Goal: Task Accomplishment & Management: Manage account settings

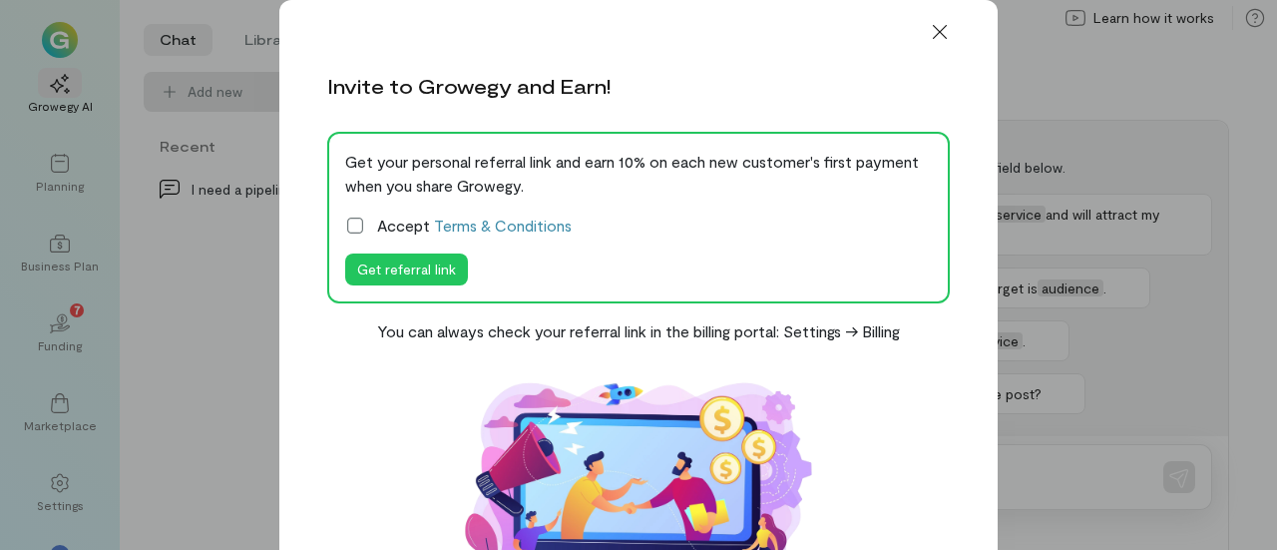
scroll to position [81, 0]
click at [933, 38] on icon at bounding box center [940, 32] width 14 height 14
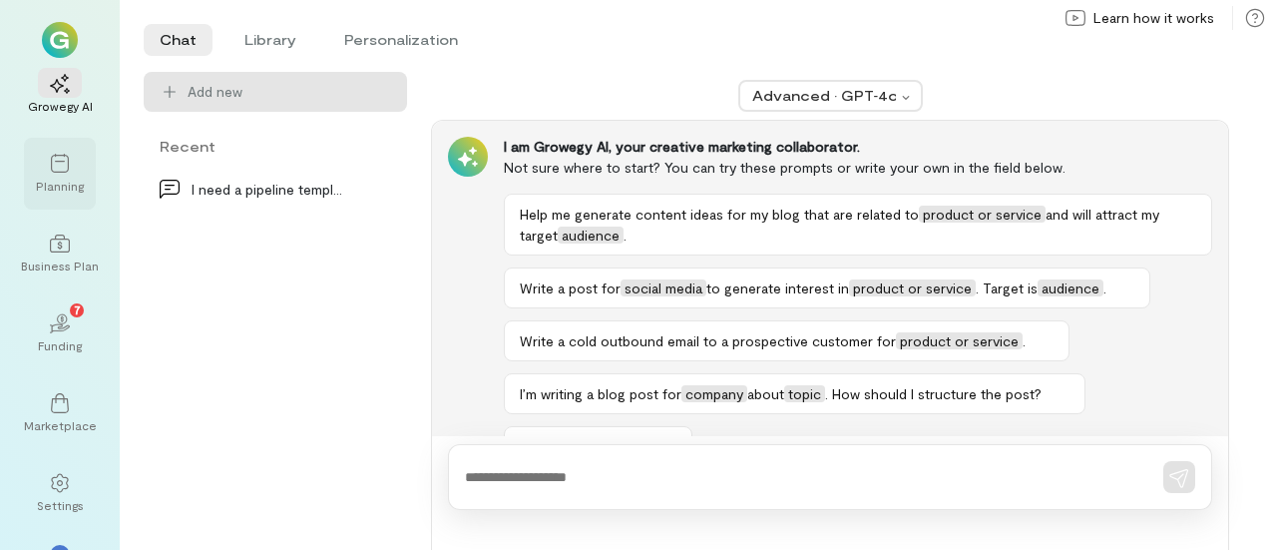
click at [81, 169] on div at bounding box center [60, 163] width 44 height 30
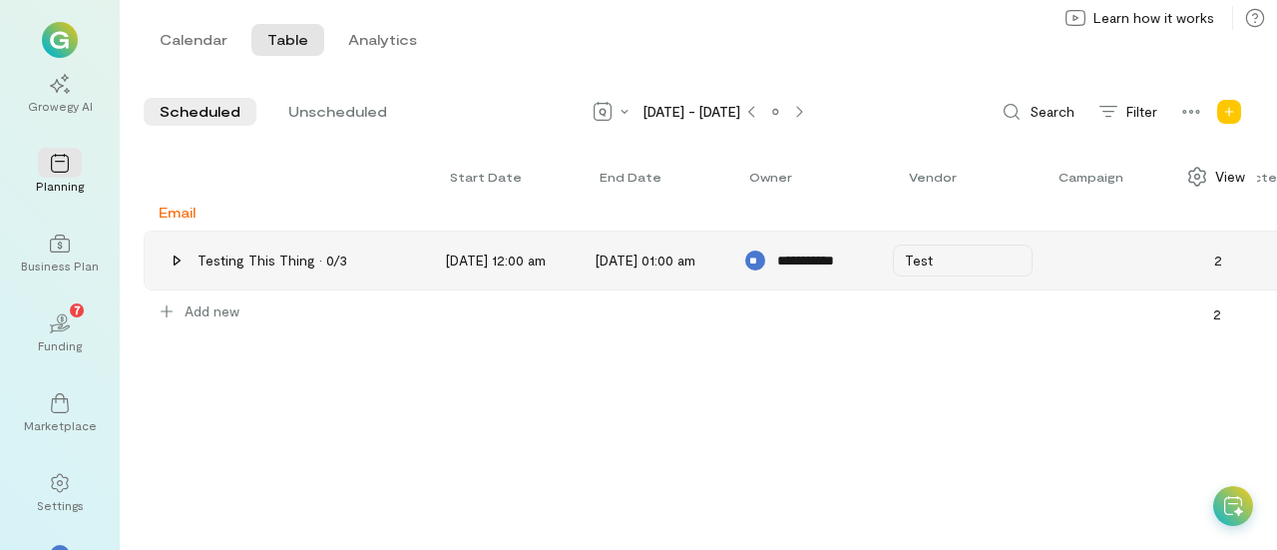
click at [916, 269] on div "Test" at bounding box center [963, 260] width 140 height 32
click at [280, 264] on div "Testing this thing · 0/3" at bounding box center [273, 260] width 150 height 20
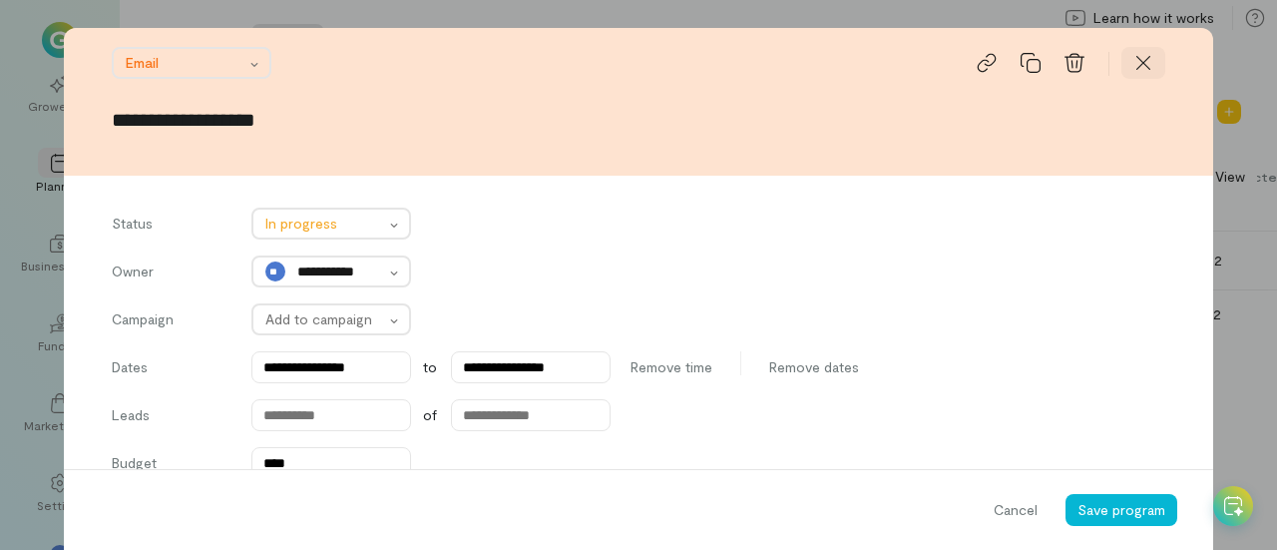
click at [1148, 72] on icon at bounding box center [1143, 63] width 20 height 20
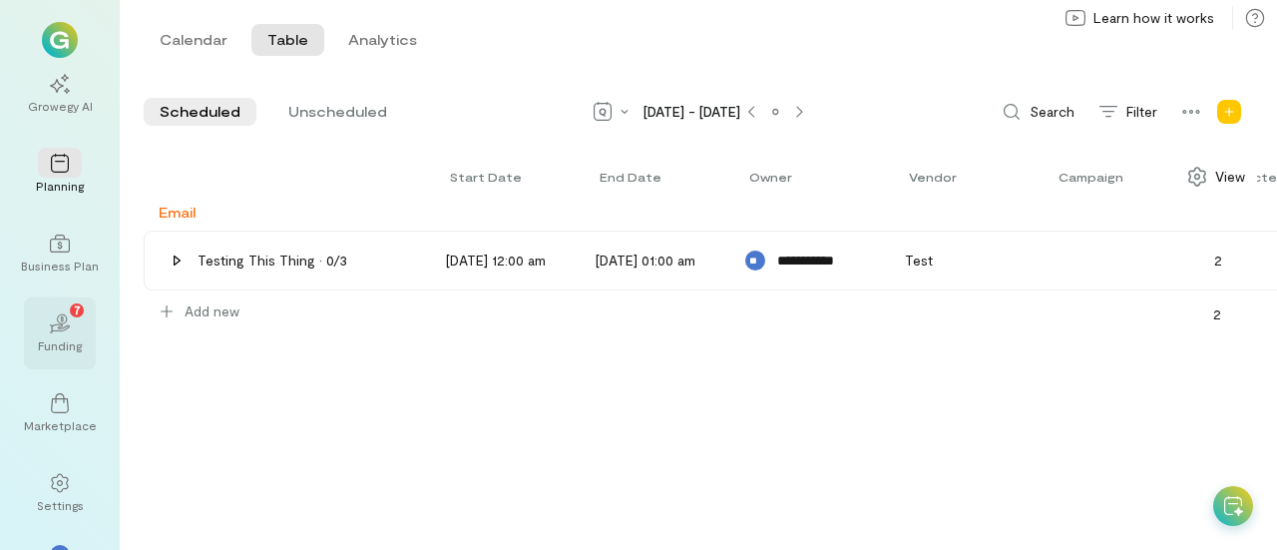
click at [67, 327] on icon at bounding box center [59, 328] width 22 height 9
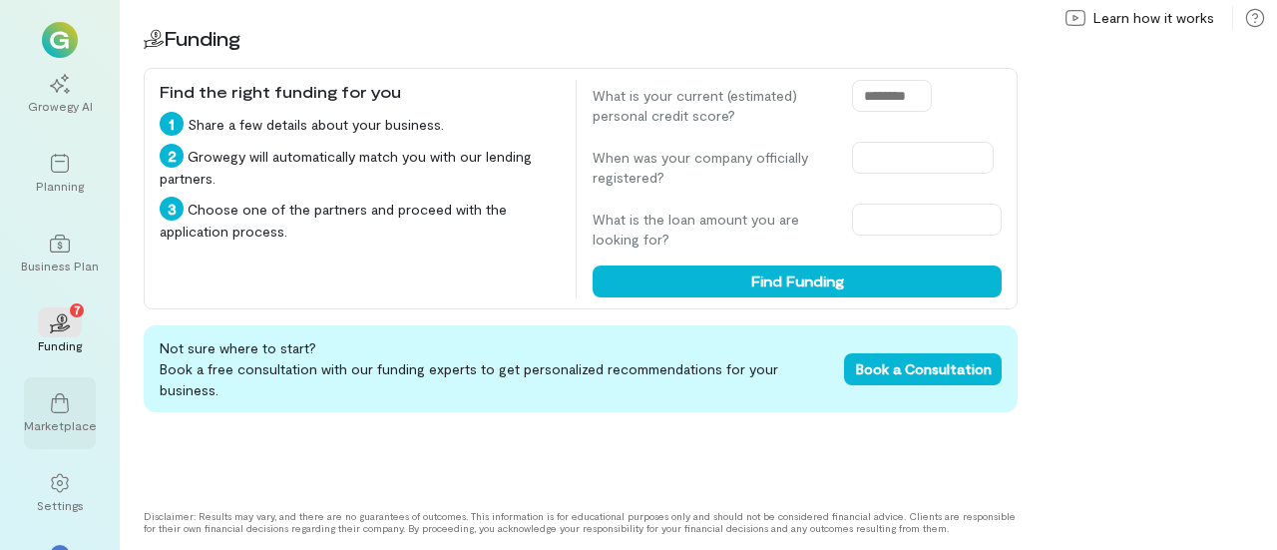
click at [63, 409] on icon at bounding box center [60, 403] width 20 height 20
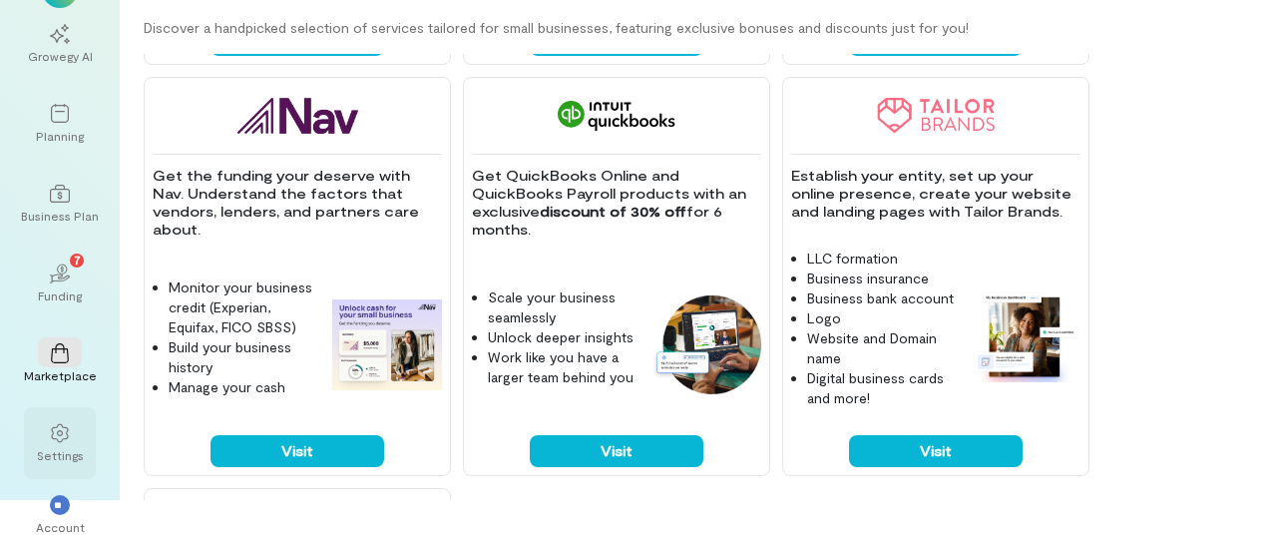
scroll to position [50, 0]
click at [69, 521] on div "Account" at bounding box center [60, 527] width 49 height 16
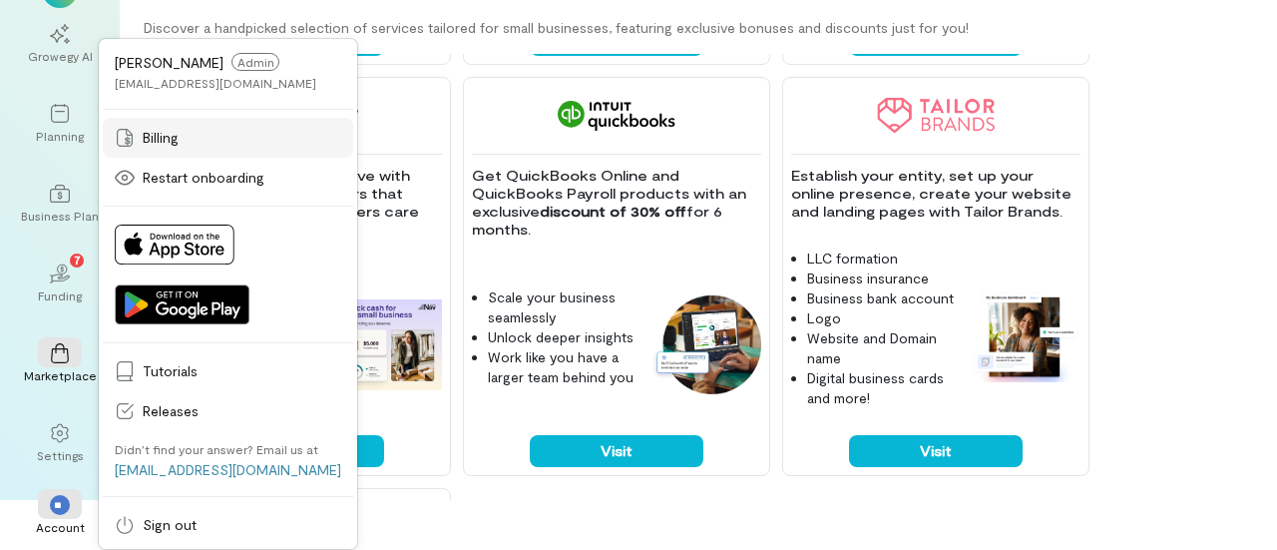
click at [184, 146] on span "Billing" at bounding box center [242, 138] width 199 height 20
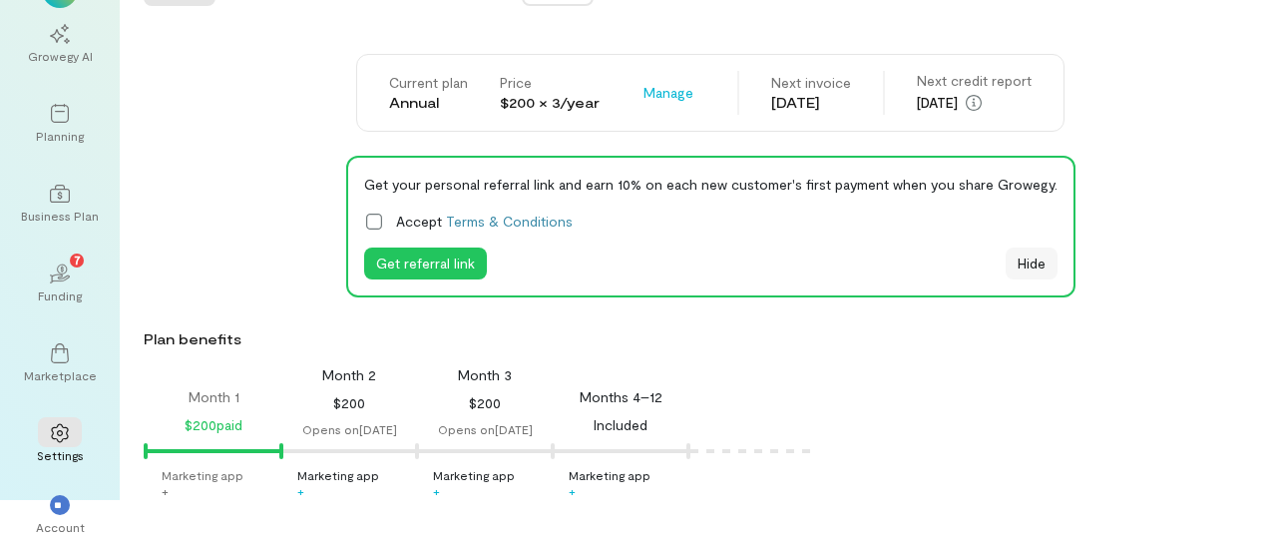
click at [1037, 263] on button "Hide" at bounding box center [1032, 263] width 52 height 32
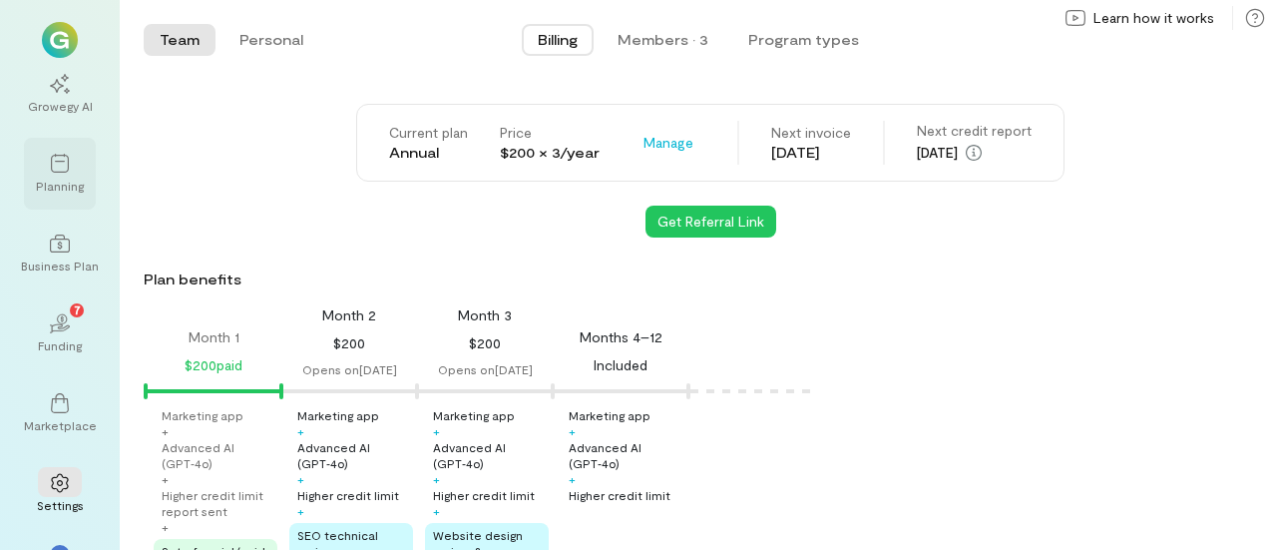
click at [60, 185] on div "Planning" at bounding box center [60, 186] width 48 height 16
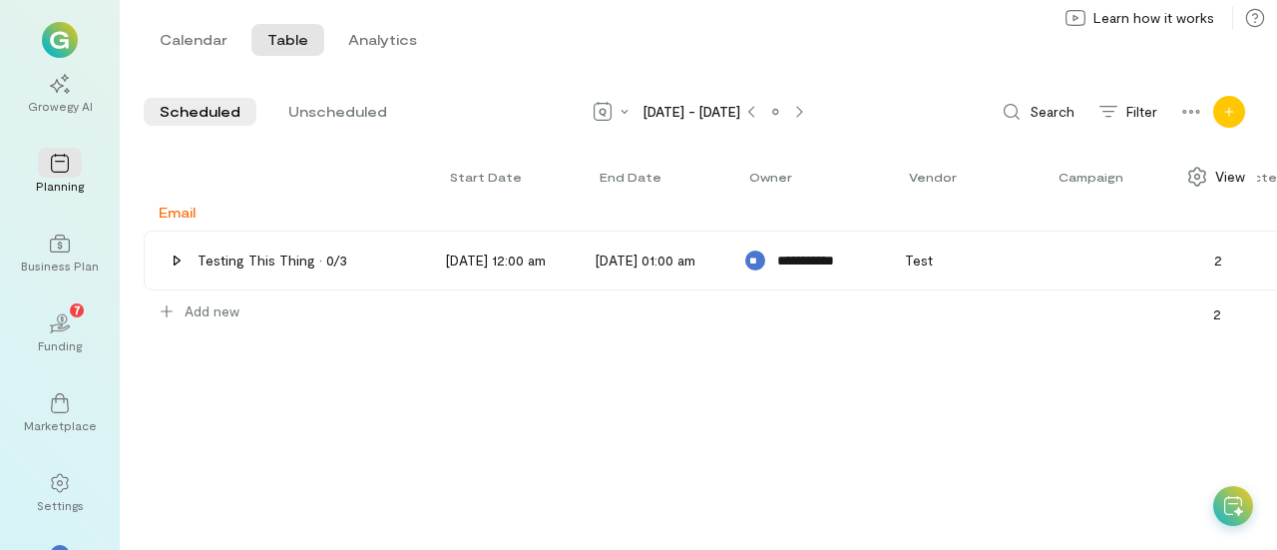
click at [1229, 115] on icon "Add new" at bounding box center [1229, 112] width 9 height 9
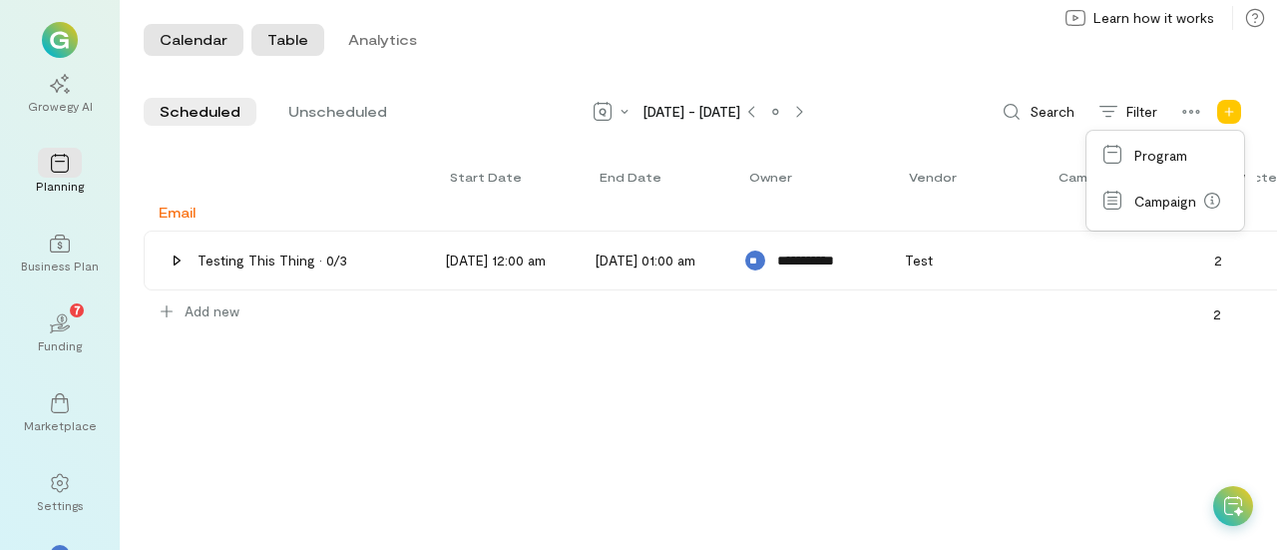
click at [207, 53] on button "Calendar" at bounding box center [194, 40] width 100 height 32
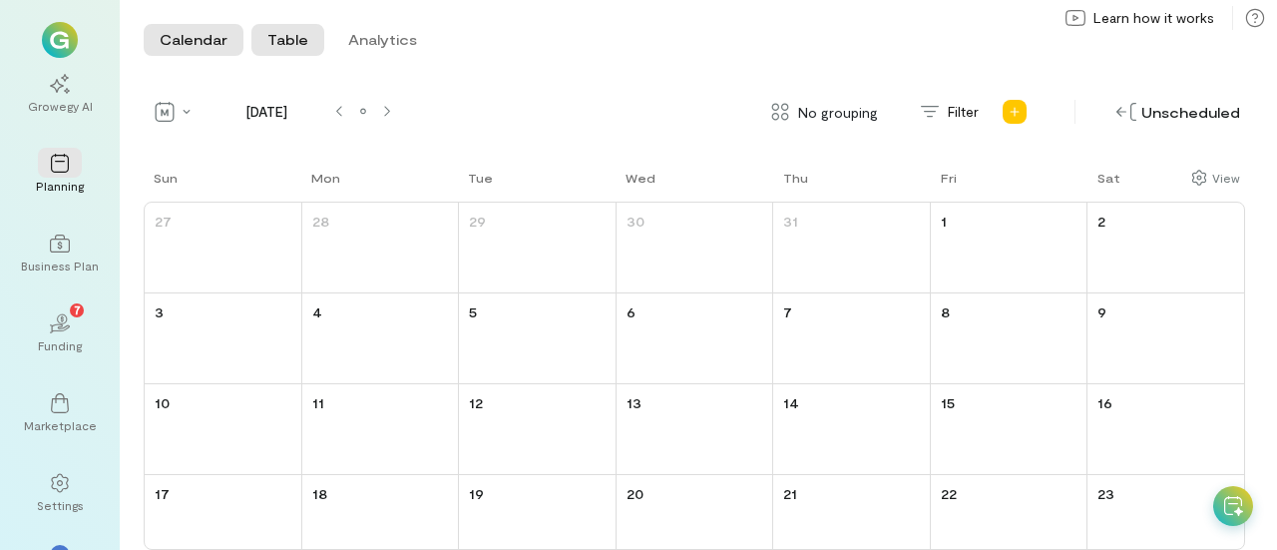
click at [287, 51] on button "Table" at bounding box center [287, 40] width 73 height 32
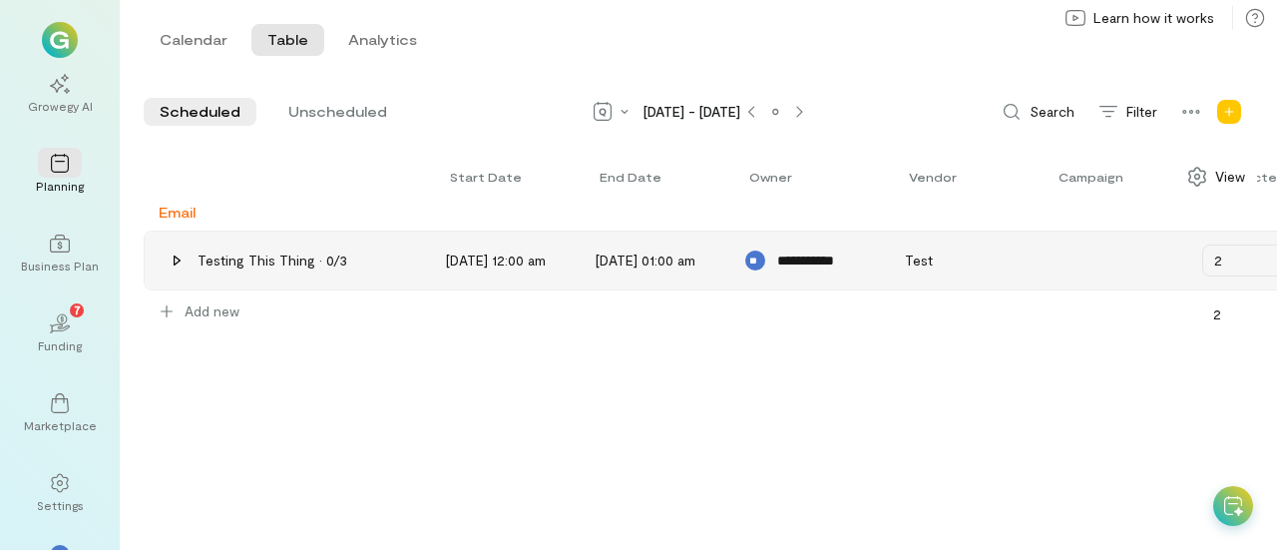
click at [1214, 266] on div "2" at bounding box center [1272, 260] width 140 height 32
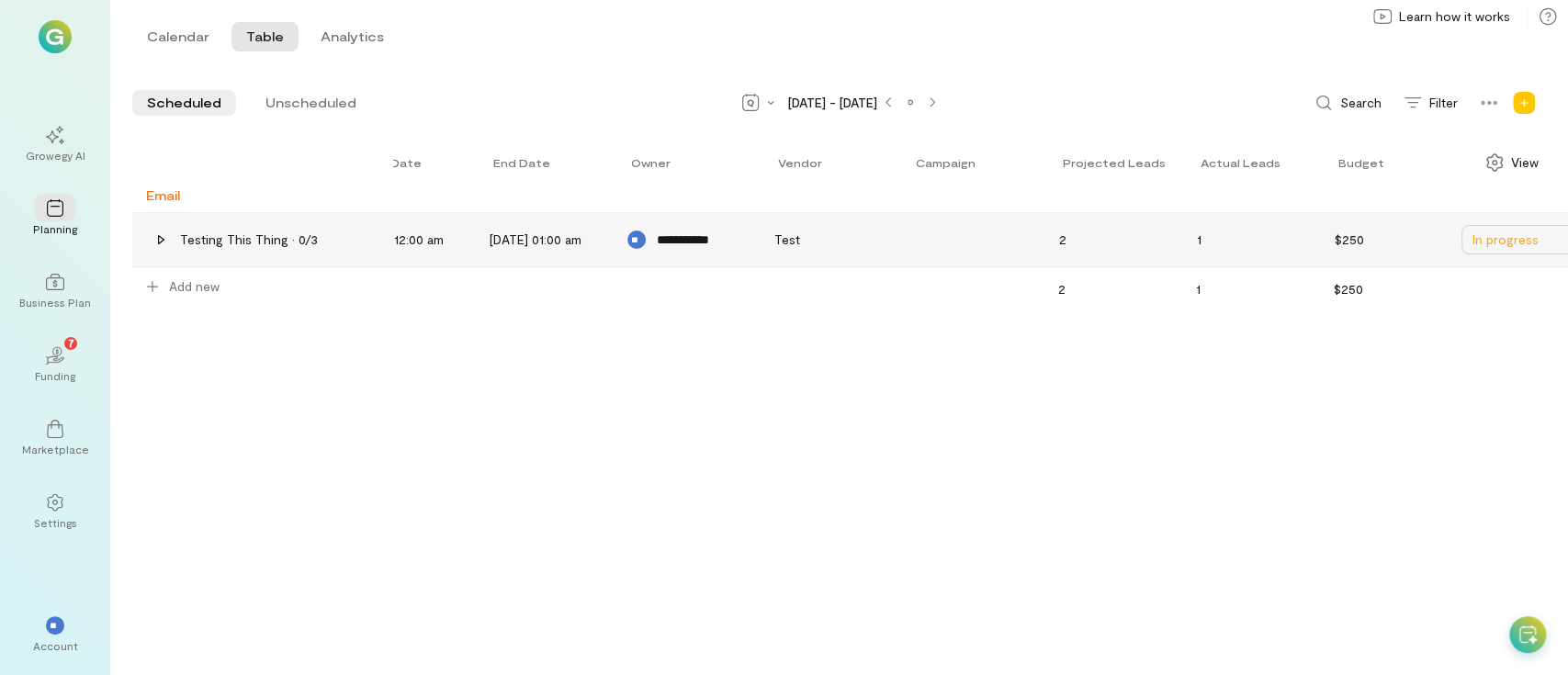
click at [1175, 245] on div "In progress" at bounding box center [1525, 239] width 105 height 18
click at [1175, 400] on span "Cancelled" at bounding box center [1530, 394] width 116 height 18
click at [163, 43] on button "Calendar" at bounding box center [179, 37] width 92 height 29
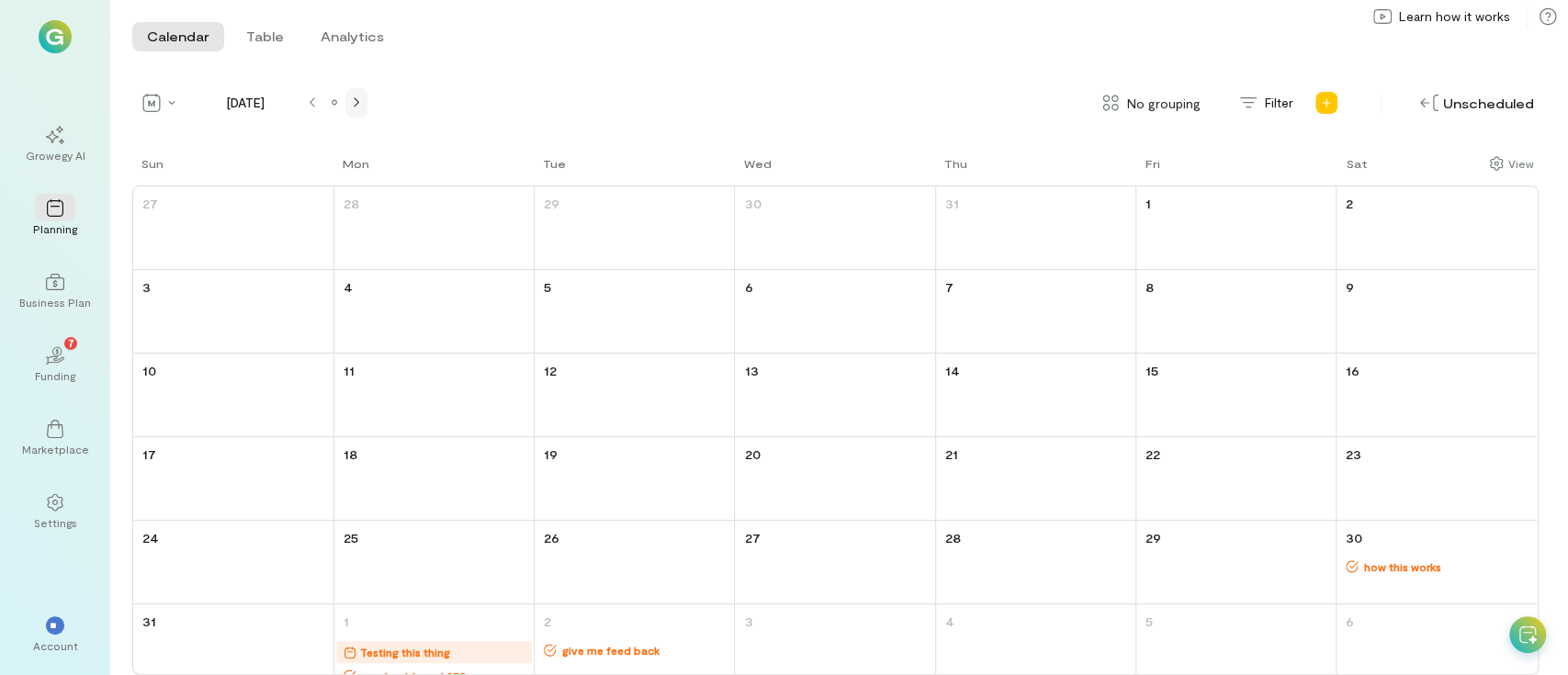
click at [356, 110] on div at bounding box center [356, 103] width 15 height 15
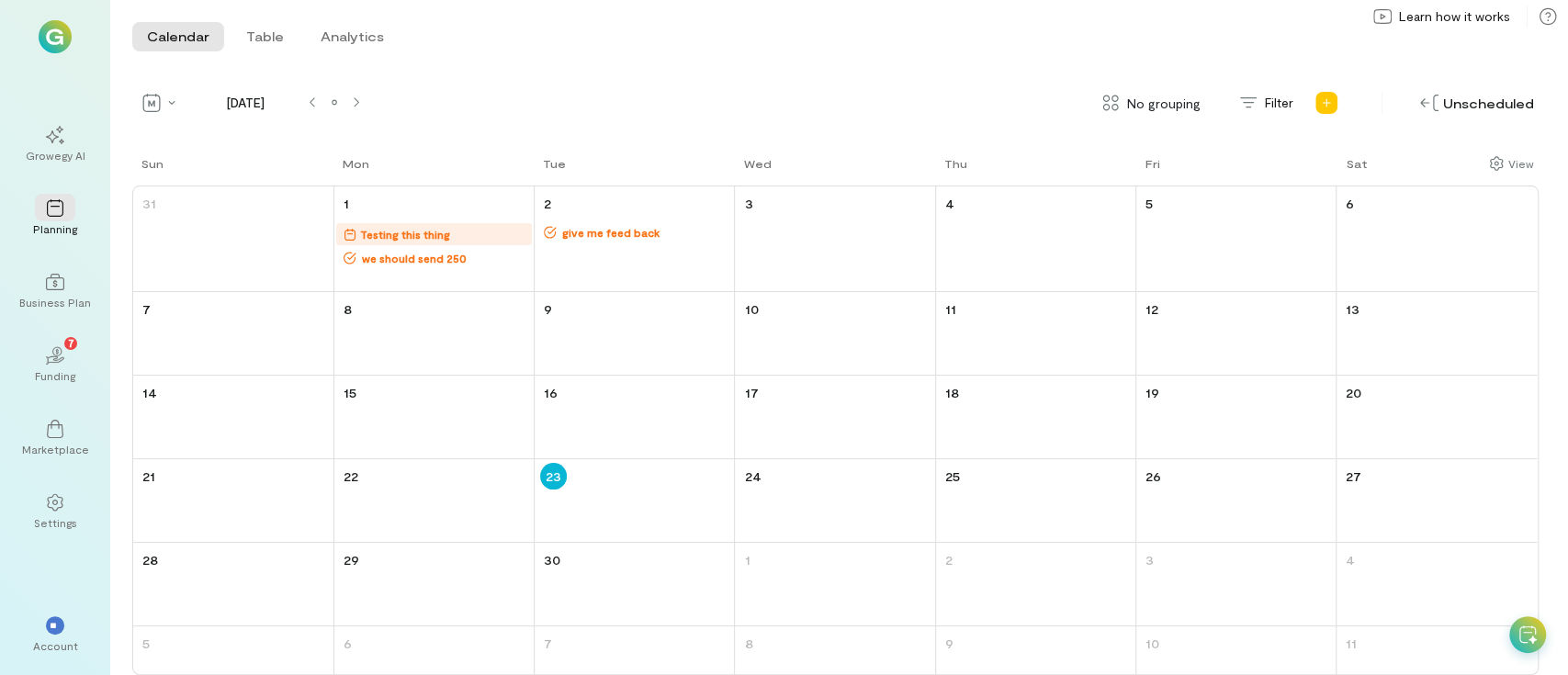
click at [608, 238] on span "give me feed back" at bounding box center [645, 232] width 176 height 15
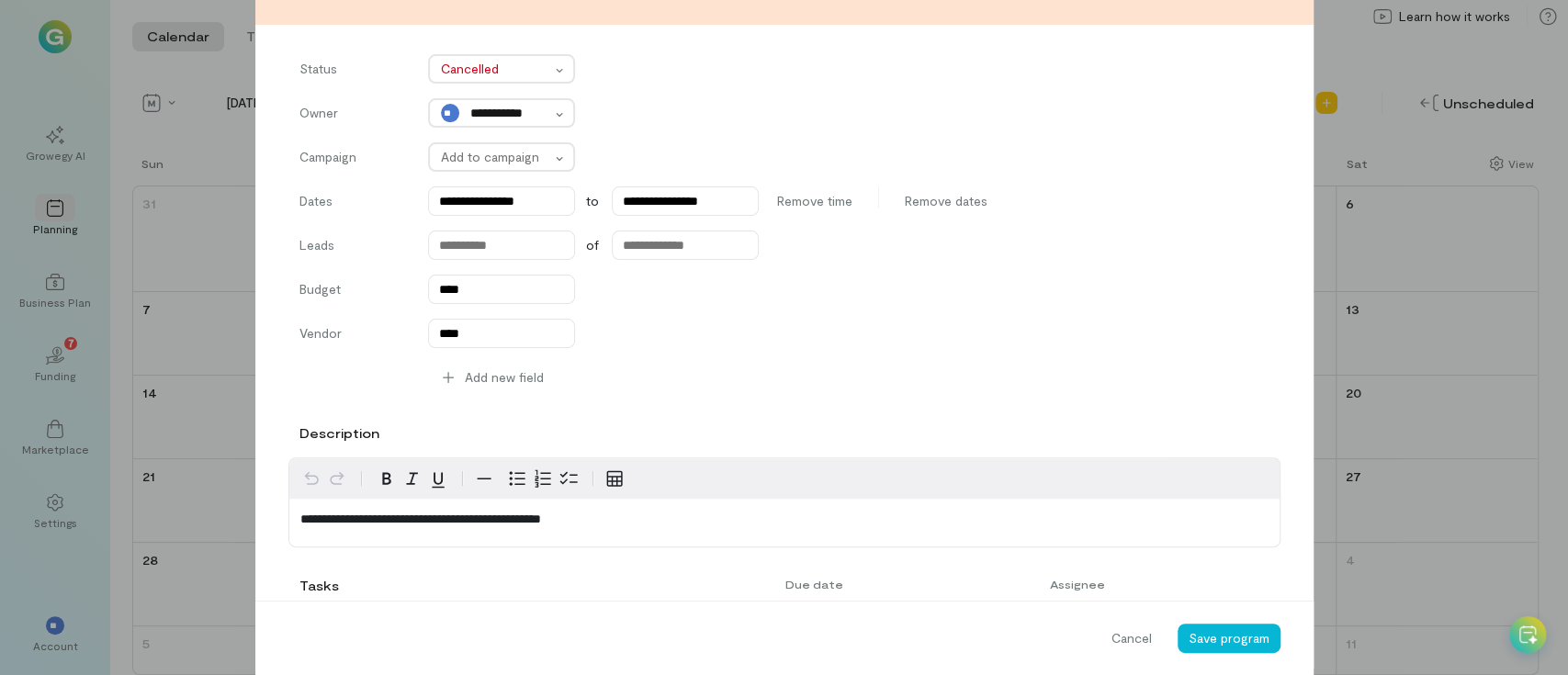
scroll to position [124, 0]
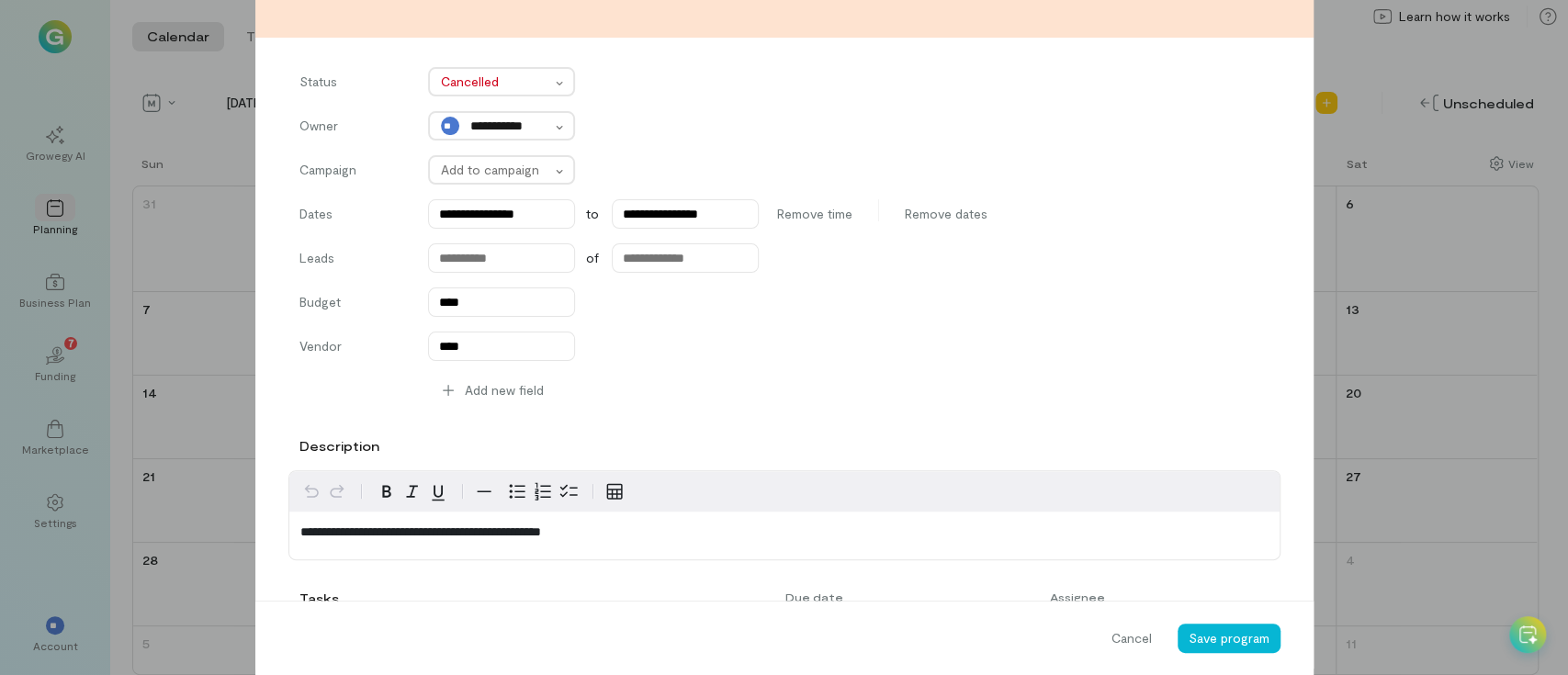
click at [1175, 323] on div "**********" at bounding box center [784, 337] width 1568 height 675
click at [1132, 506] on span "Cancel" at bounding box center [1132, 638] width 41 height 18
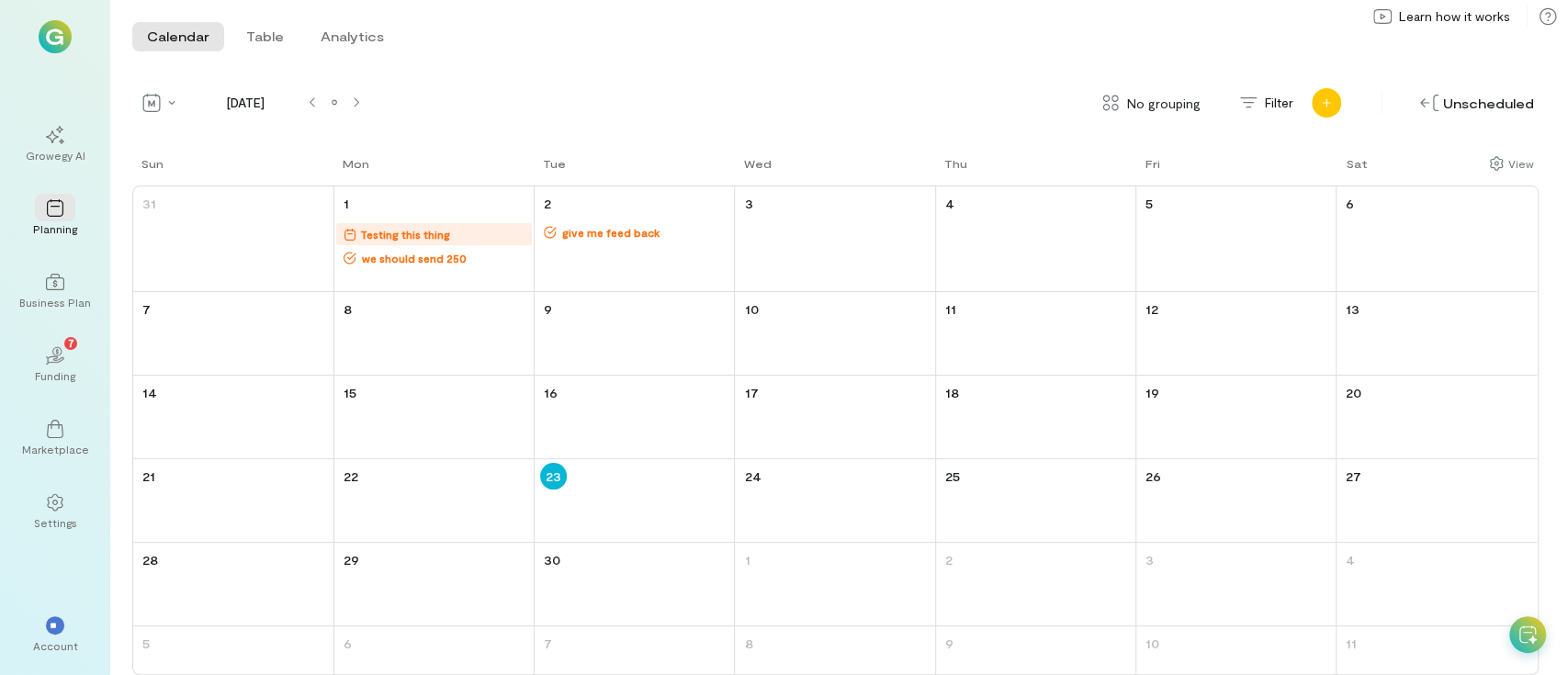
click at [1175, 111] on div "Add new" at bounding box center [1327, 103] width 29 height 29
click at [1175, 142] on link "Program" at bounding box center [1386, 143] width 138 height 37
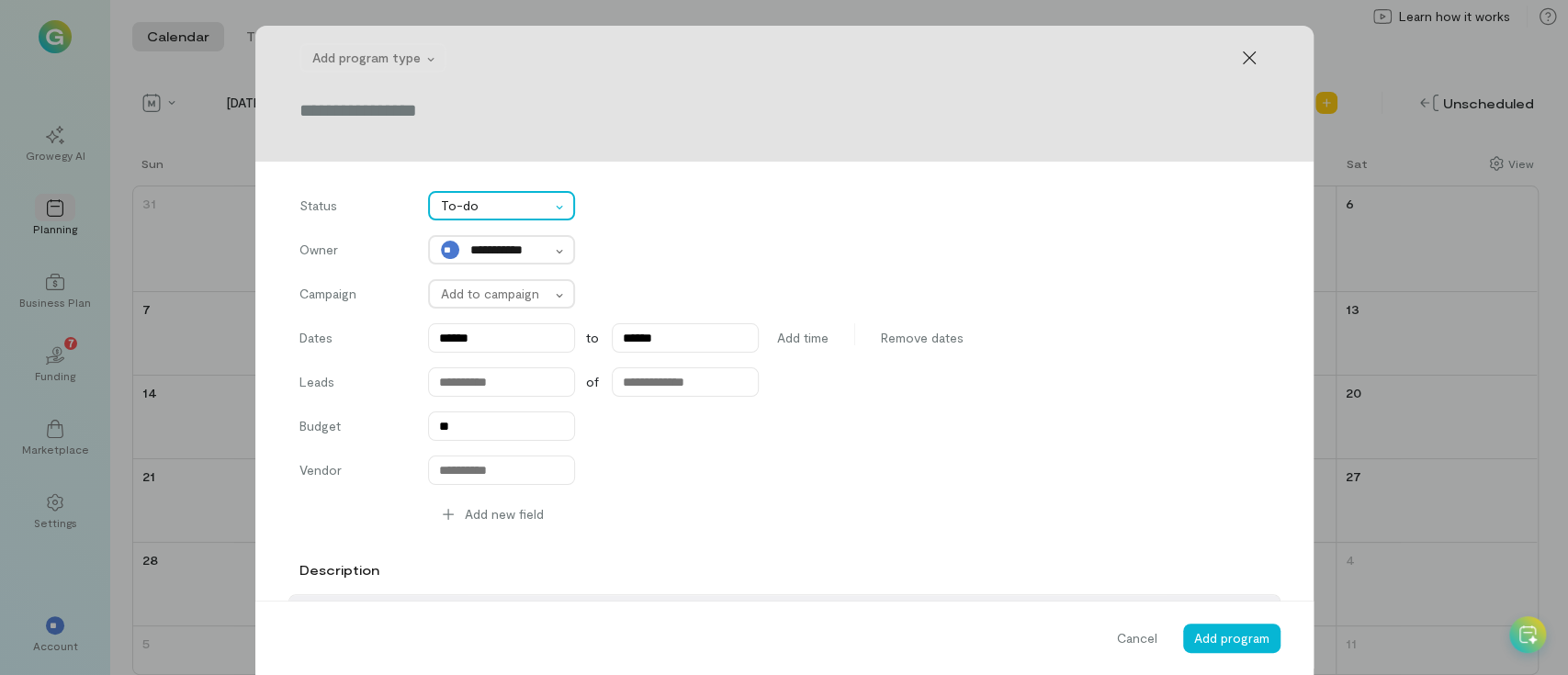
click at [563, 205] on icon at bounding box center [560, 207] width 15 height 4
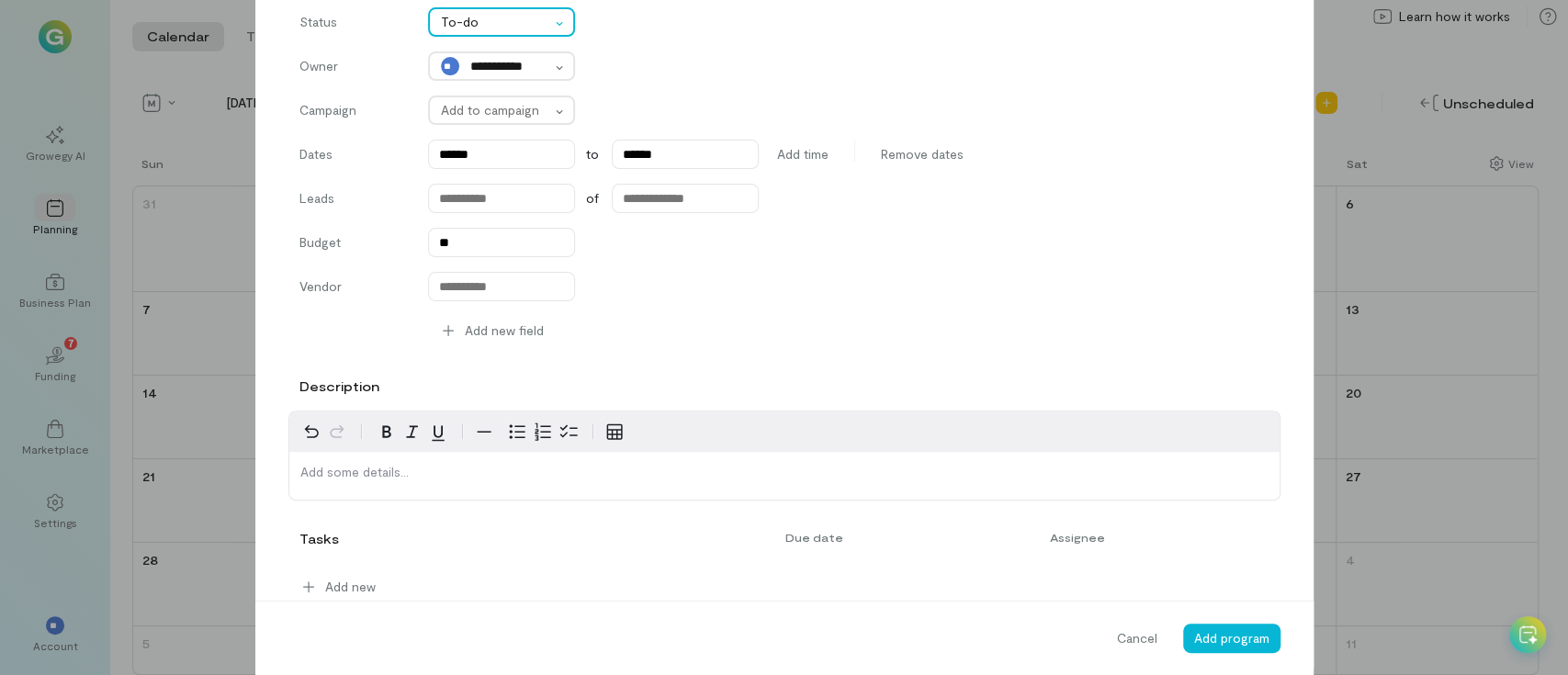
scroll to position [242, 0]
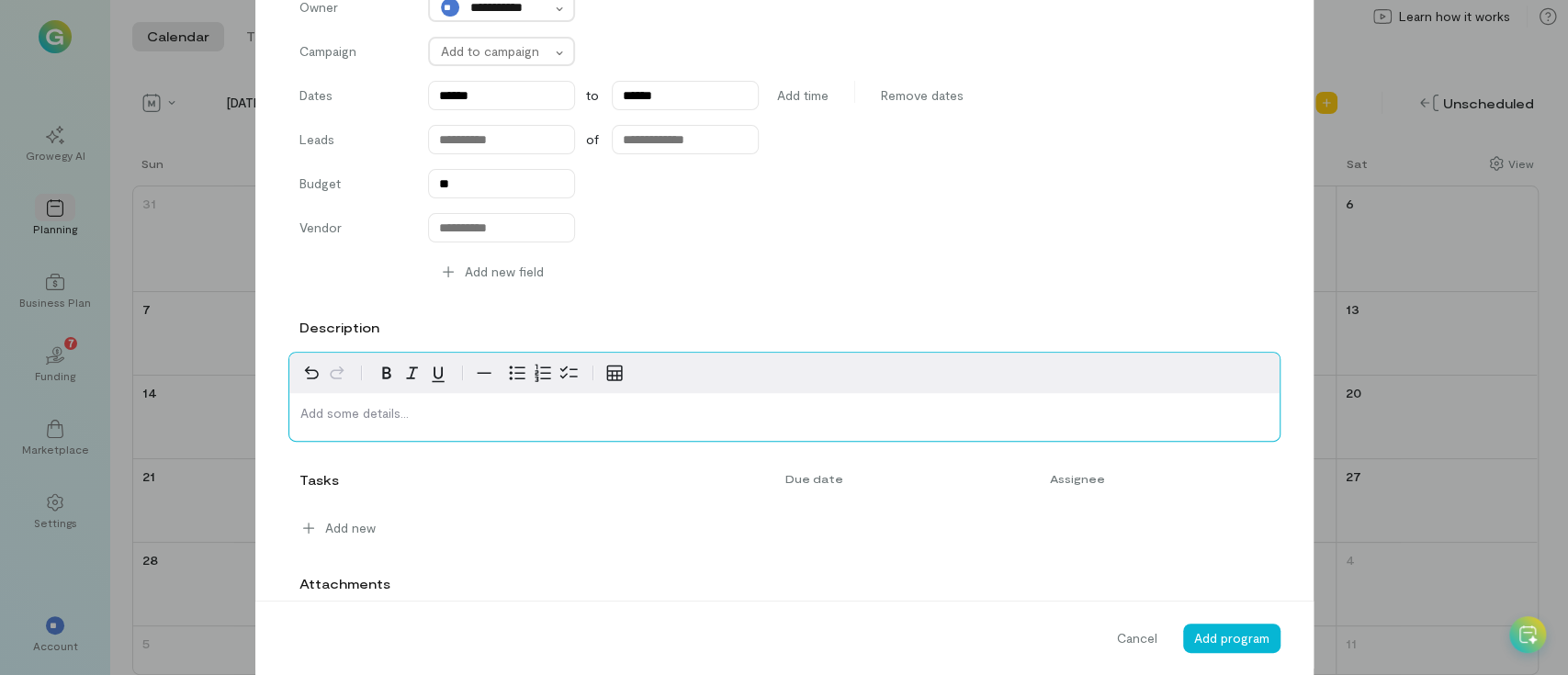
click at [680, 425] on div "editable markdown" at bounding box center [784, 417] width 990 height 48
click at [496, 413] on p "**********" at bounding box center [784, 413] width 968 height 18
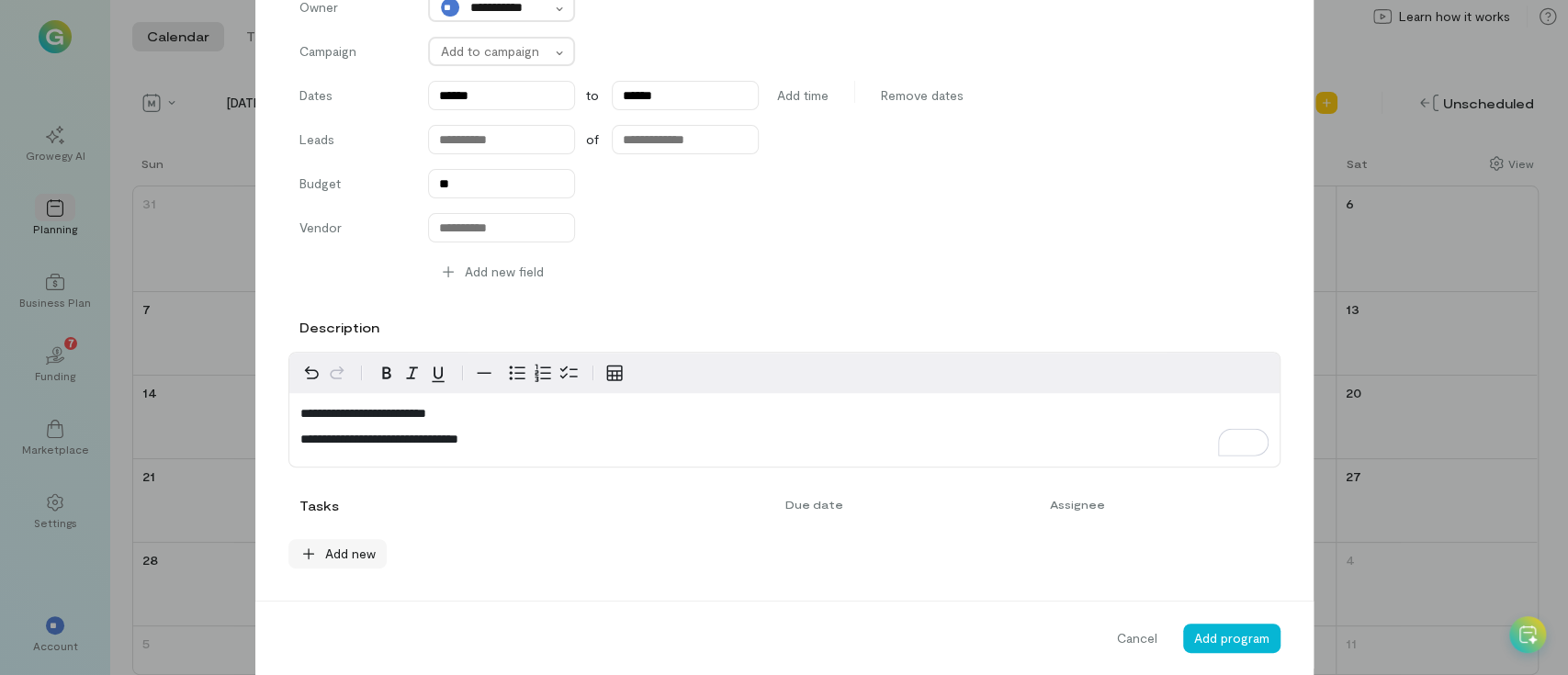
click at [378, 506] on div "Add new" at bounding box center [337, 554] width 99 height 29
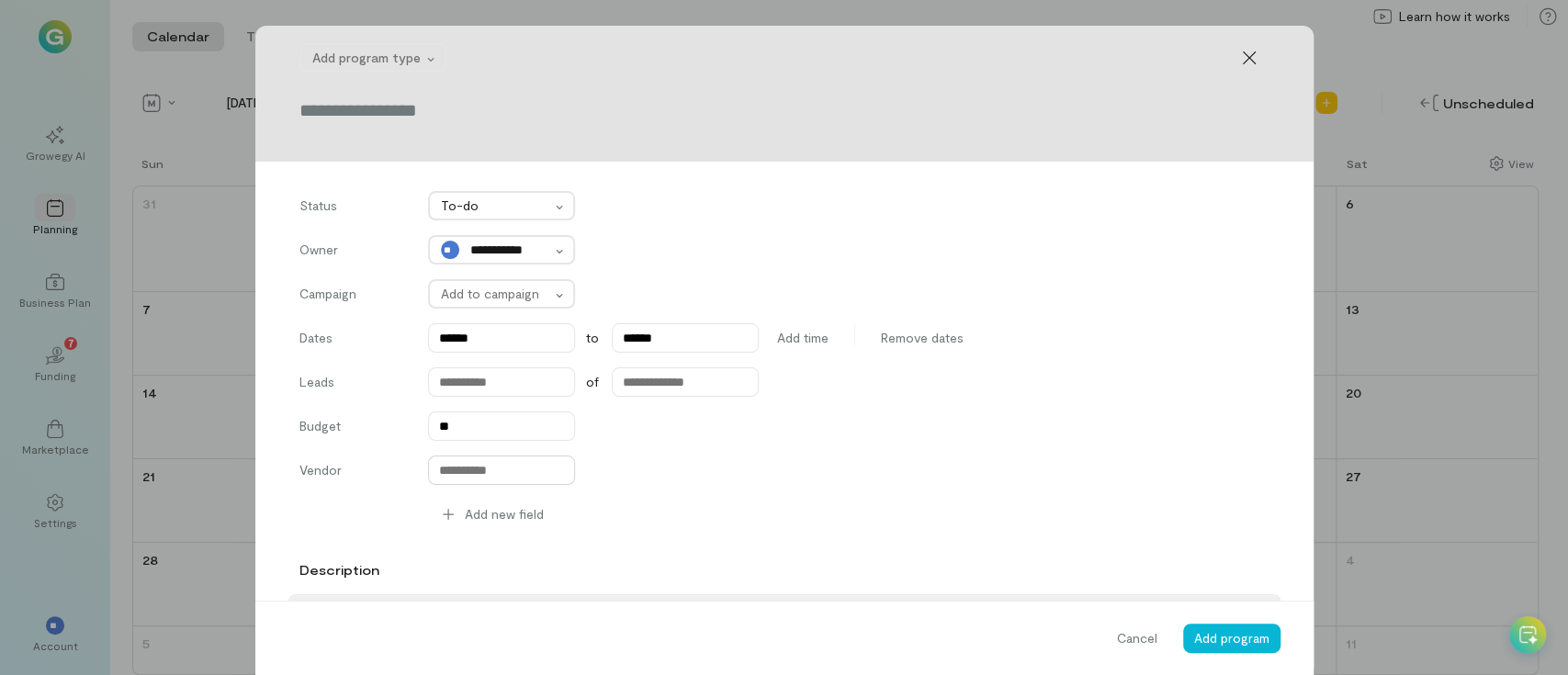
scroll to position [0, 0]
click at [806, 342] on span "Add time" at bounding box center [803, 338] width 52 height 18
type input "**********"
click at [544, 346] on input "**********" at bounding box center [502, 338] width 147 height 29
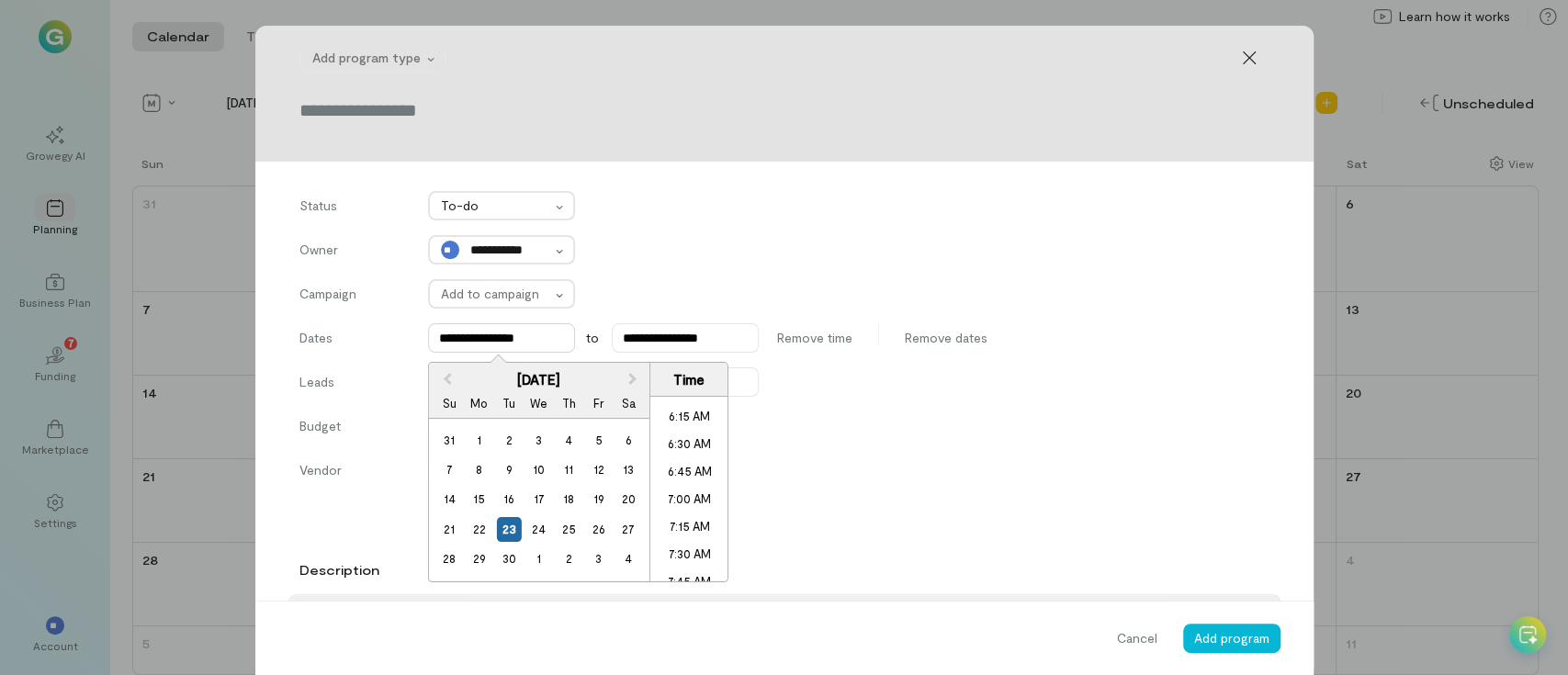
scroll to position [684, 0]
click at [697, 506] on li "7:30 AM" at bounding box center [689, 553] width 78 height 28
type input "**********"
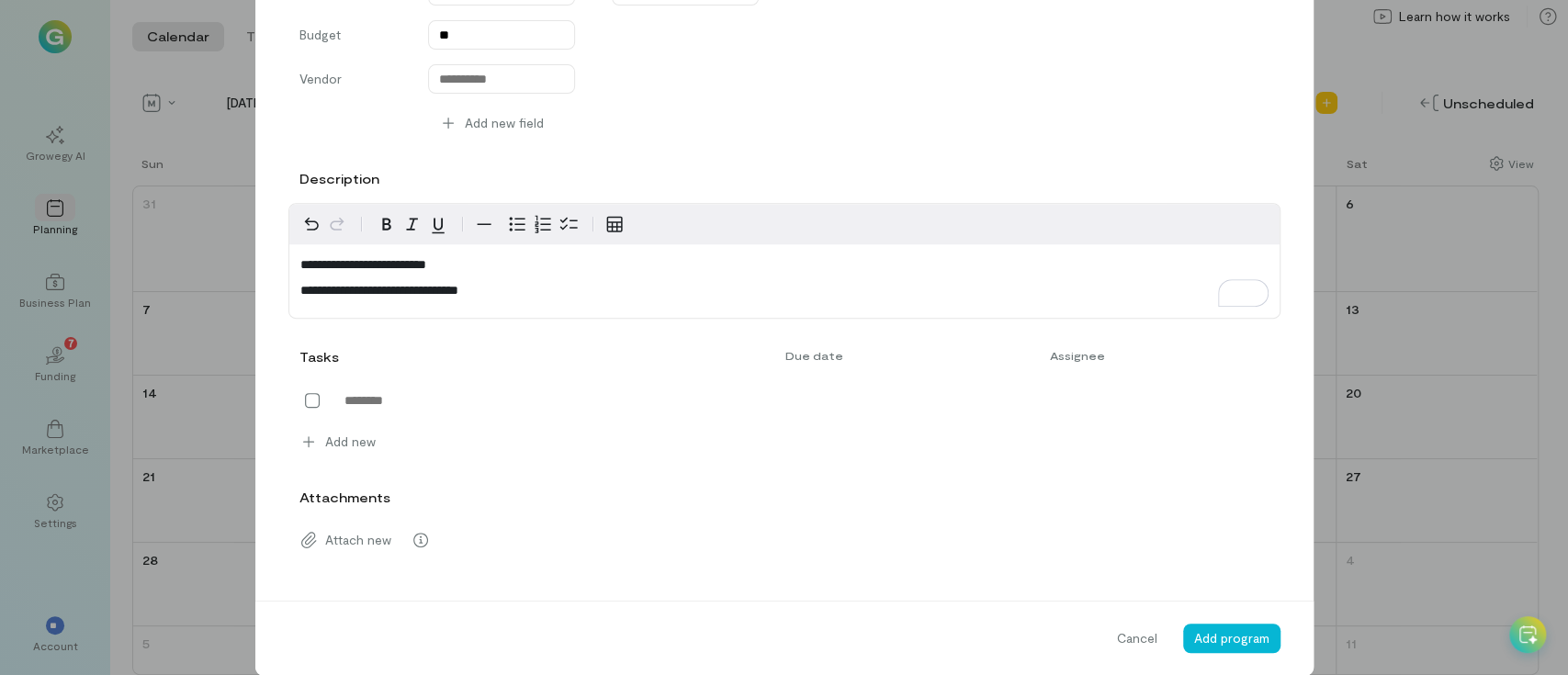
scroll to position [419, 0]
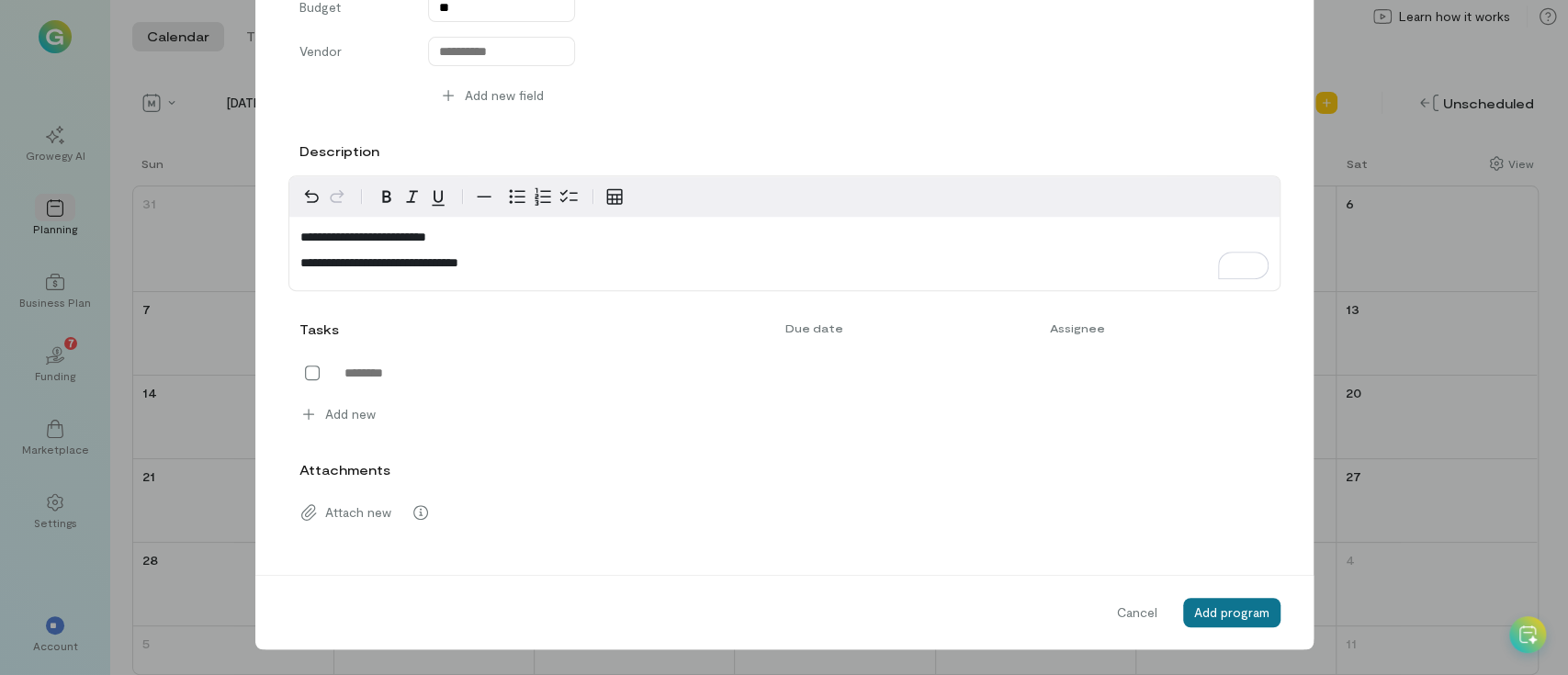
click at [1175, 506] on button "Add program" at bounding box center [1232, 612] width 98 height 29
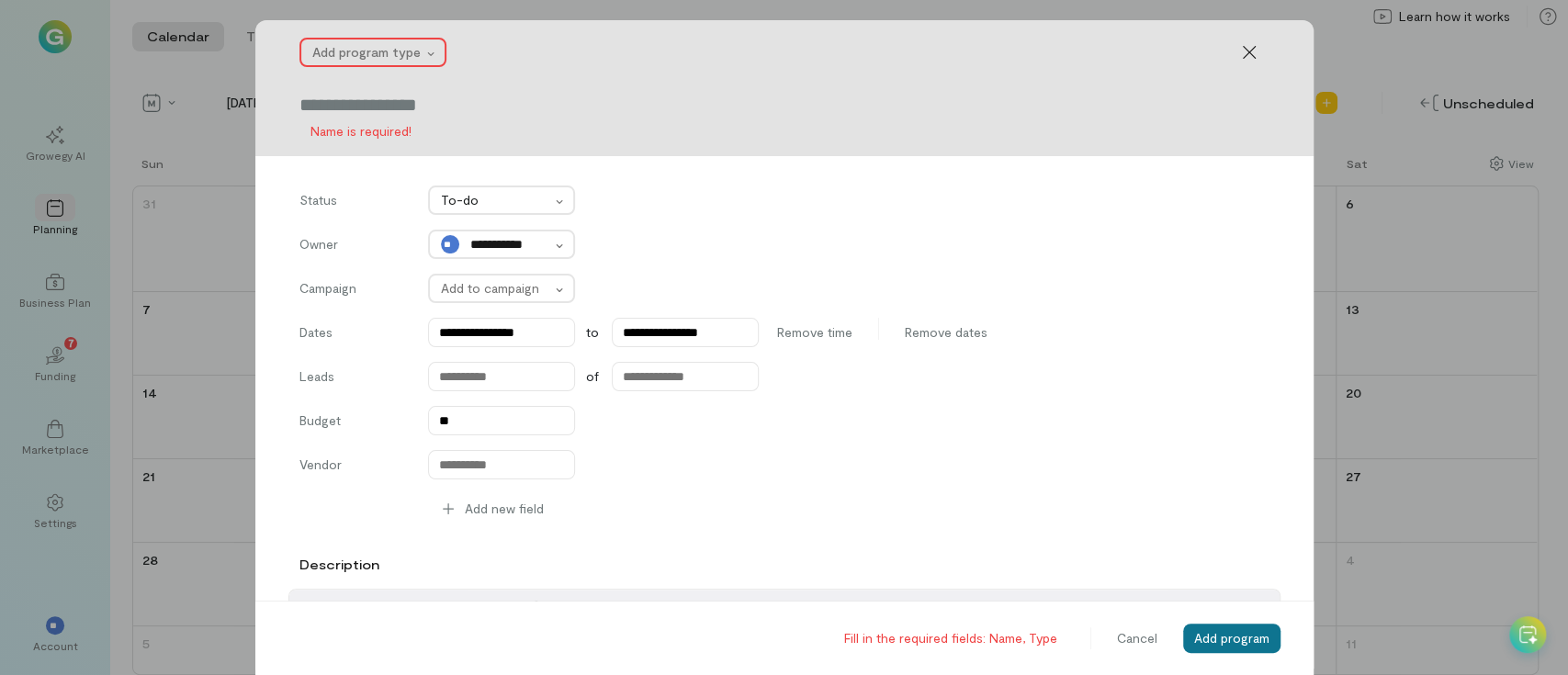
scroll to position [0, 0]
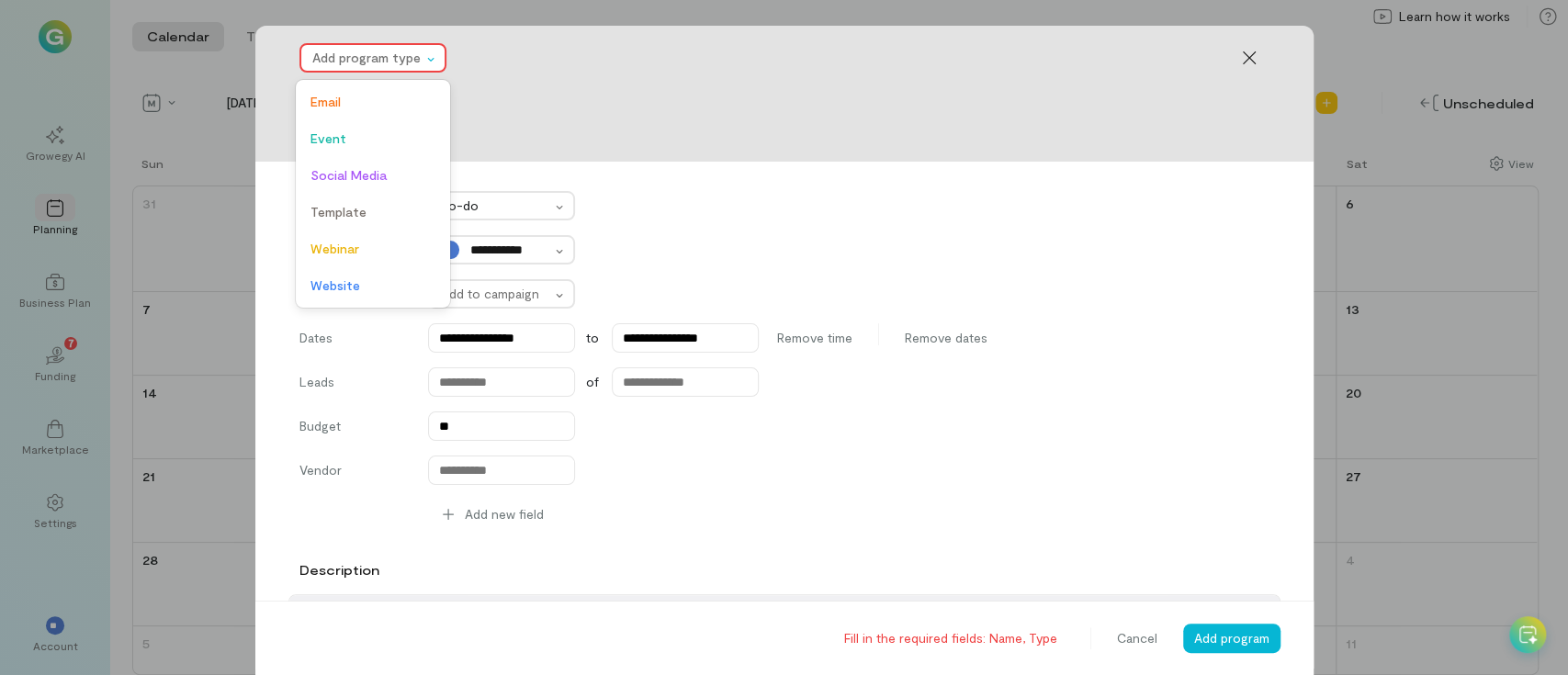
click at [367, 62] on div at bounding box center [366, 58] width 110 height 22
click at [331, 147] on span "Event" at bounding box center [373, 139] width 125 height 18
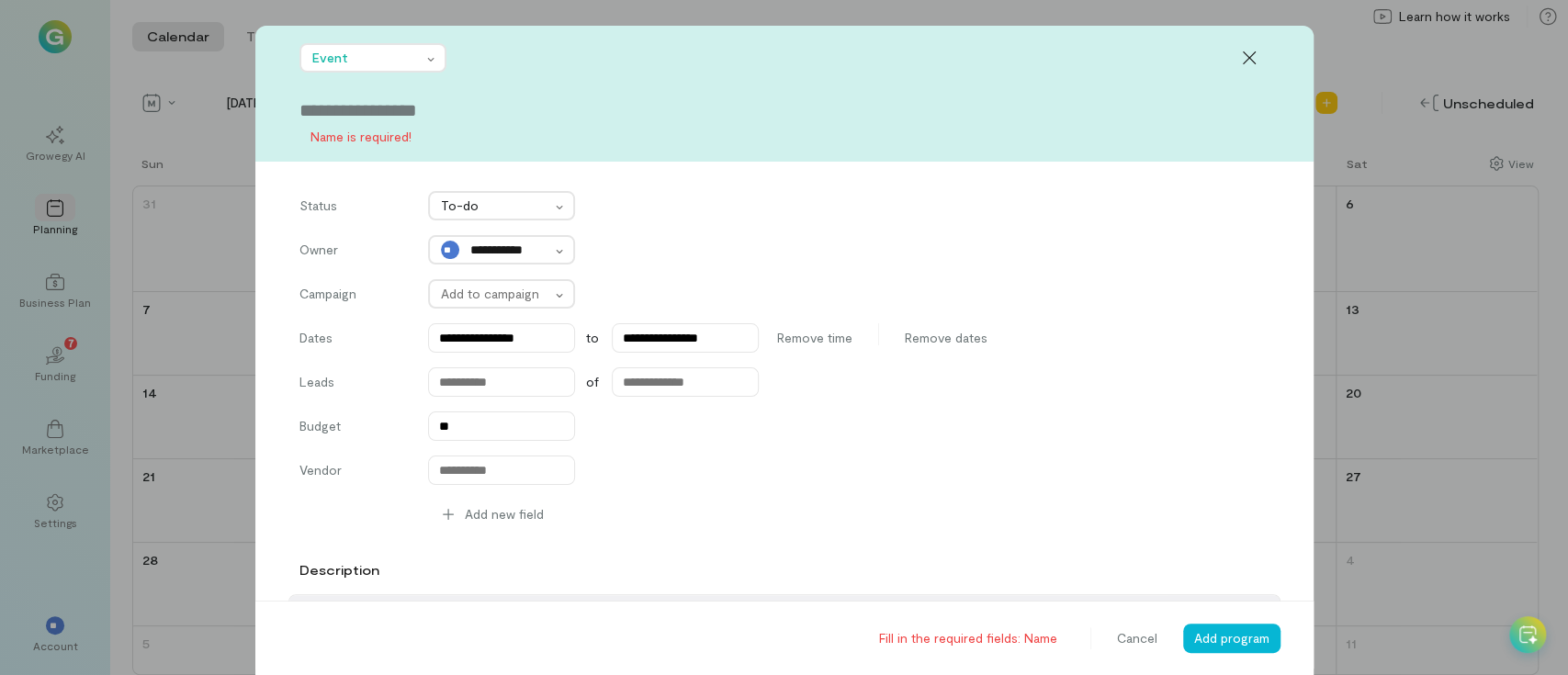
click at [343, 138] on div "Name is required!" at bounding box center [784, 136] width 970 height 19
click at [434, 132] on div "Name is required!" at bounding box center [784, 136] width 970 height 19
click at [437, 116] on input "text" at bounding box center [784, 111] width 970 height 26
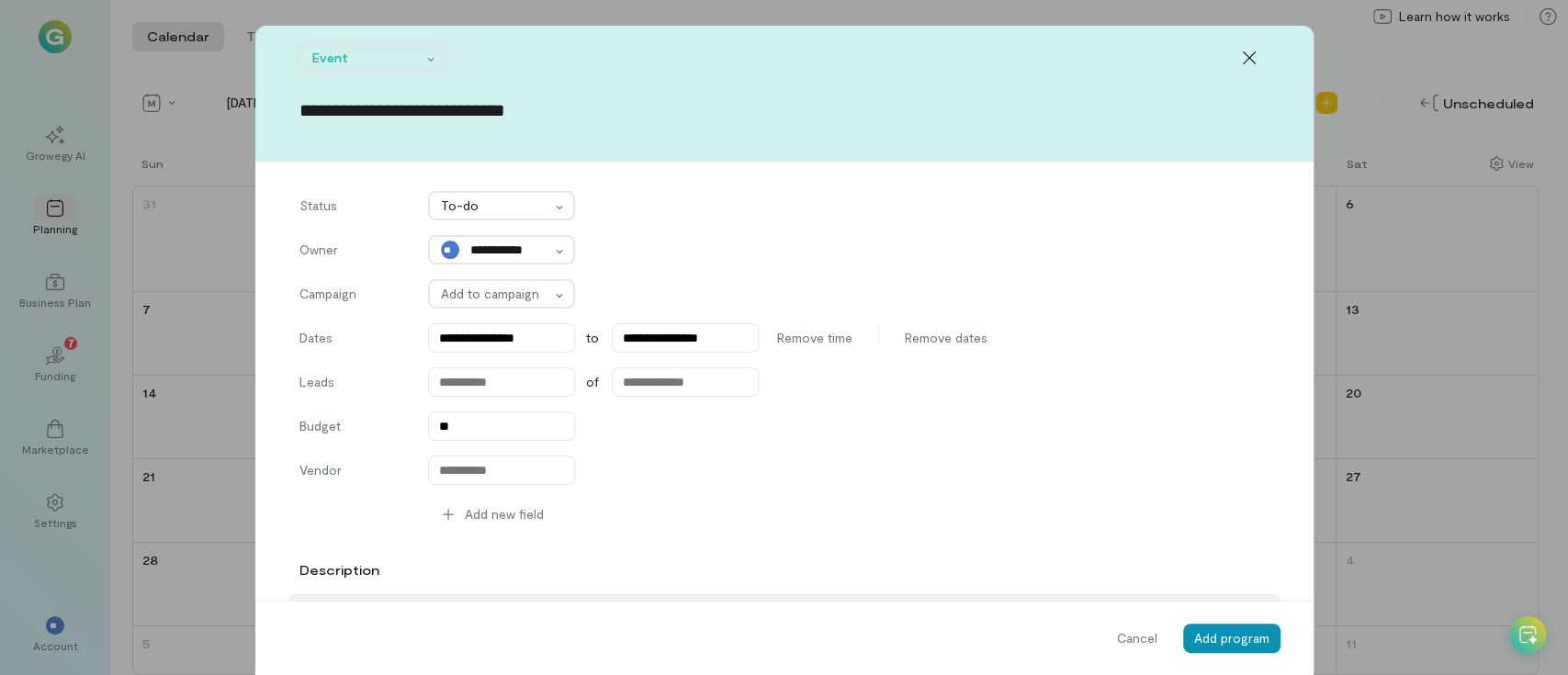
type input "**********"
click at [1175, 506] on span "Add program" at bounding box center [1232, 637] width 75 height 16
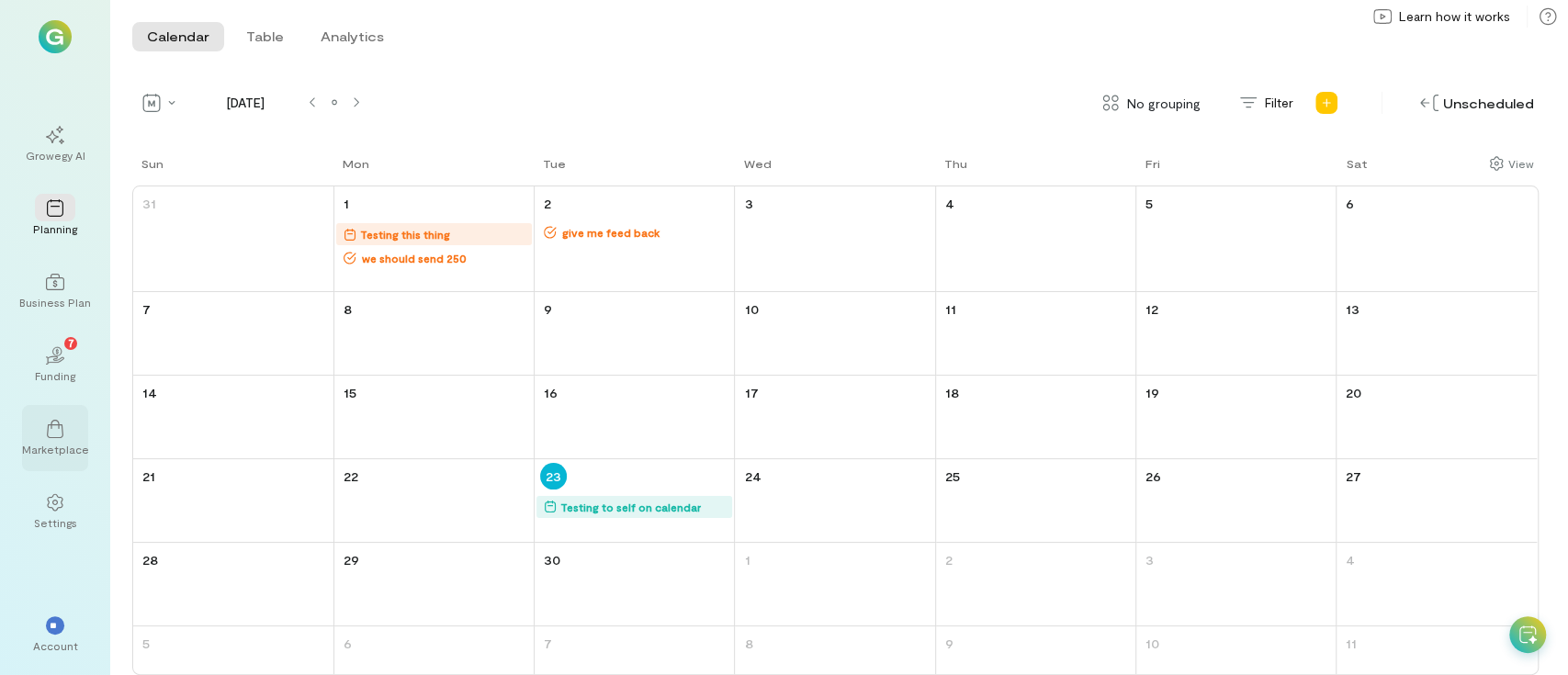
click at [52, 437] on div at bounding box center [55, 428] width 41 height 28
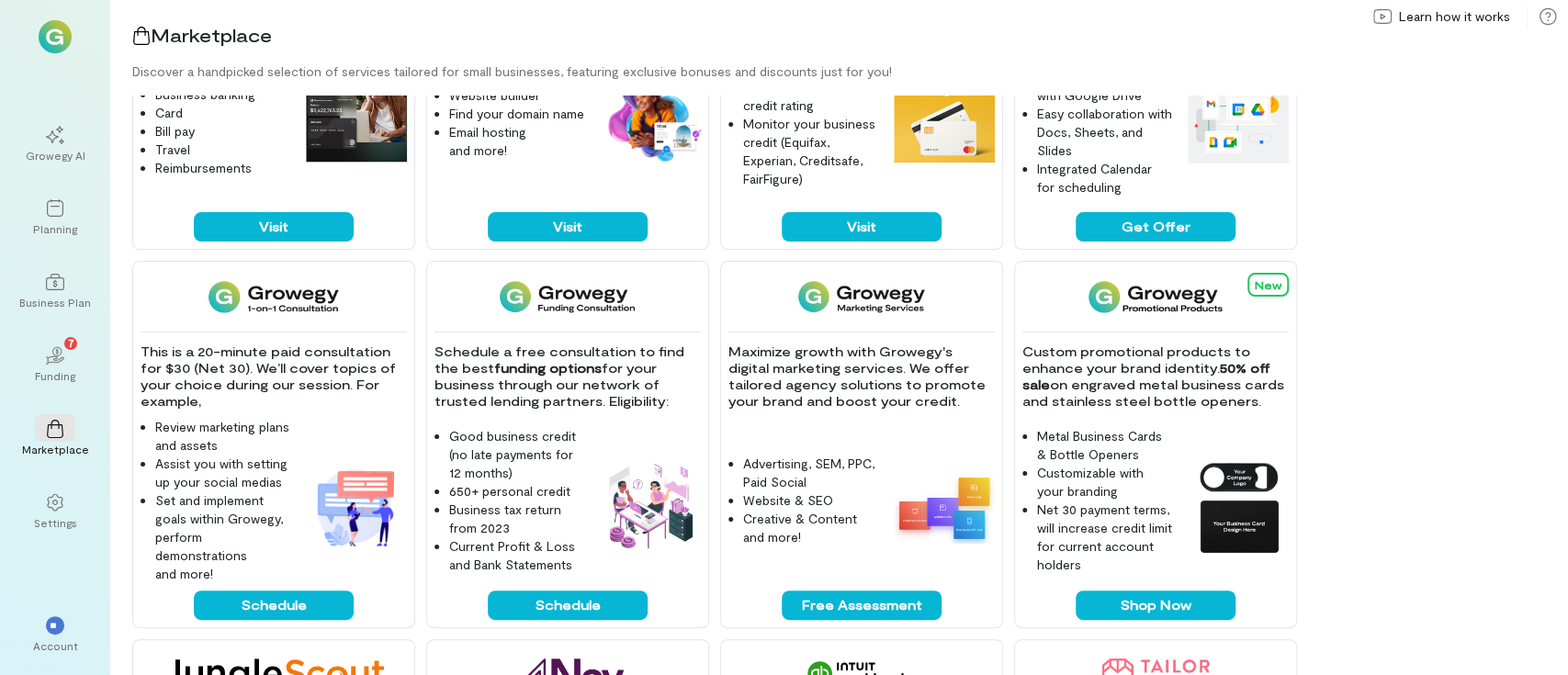
scroll to position [214, 0]
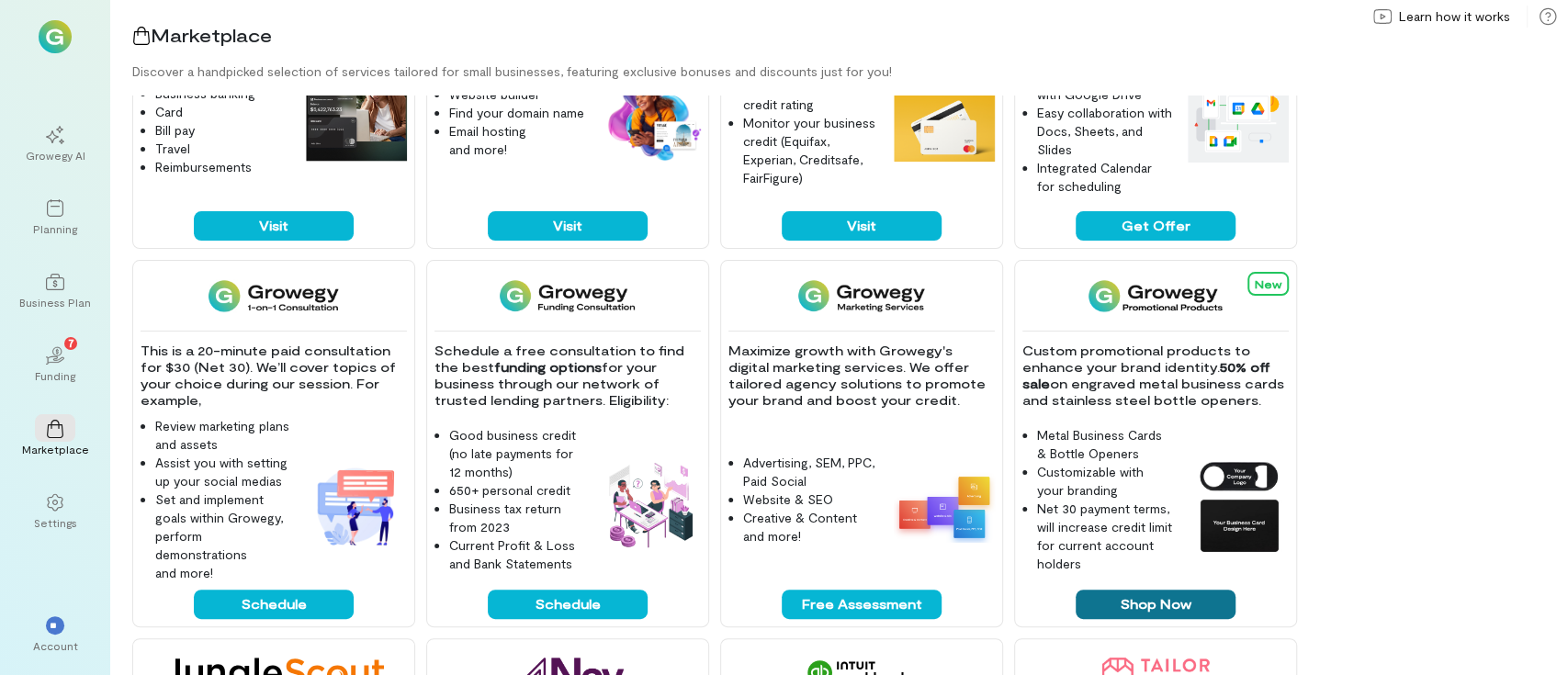
click at [1175, 506] on button "Shop Now" at bounding box center [1156, 604] width 160 height 29
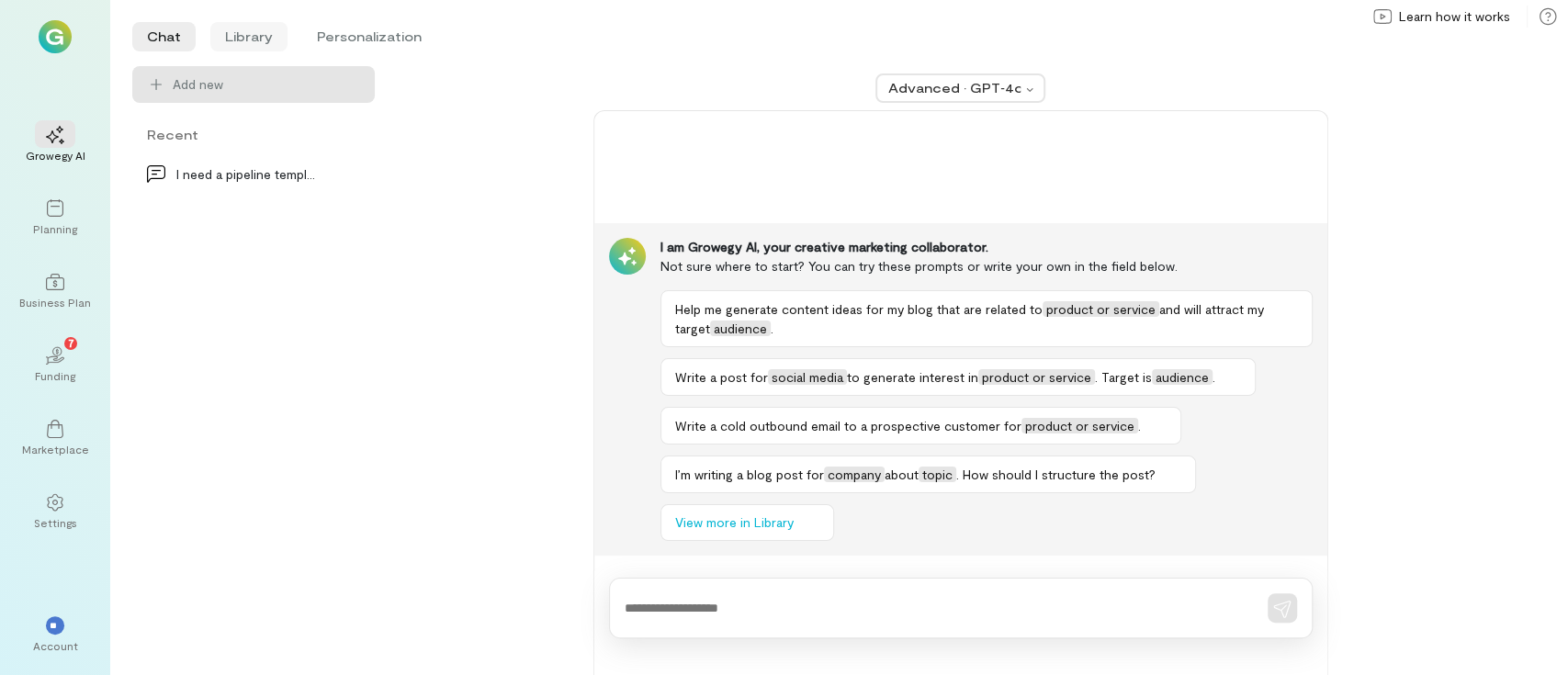
click at [270, 42] on li "Library" at bounding box center [249, 37] width 77 height 29
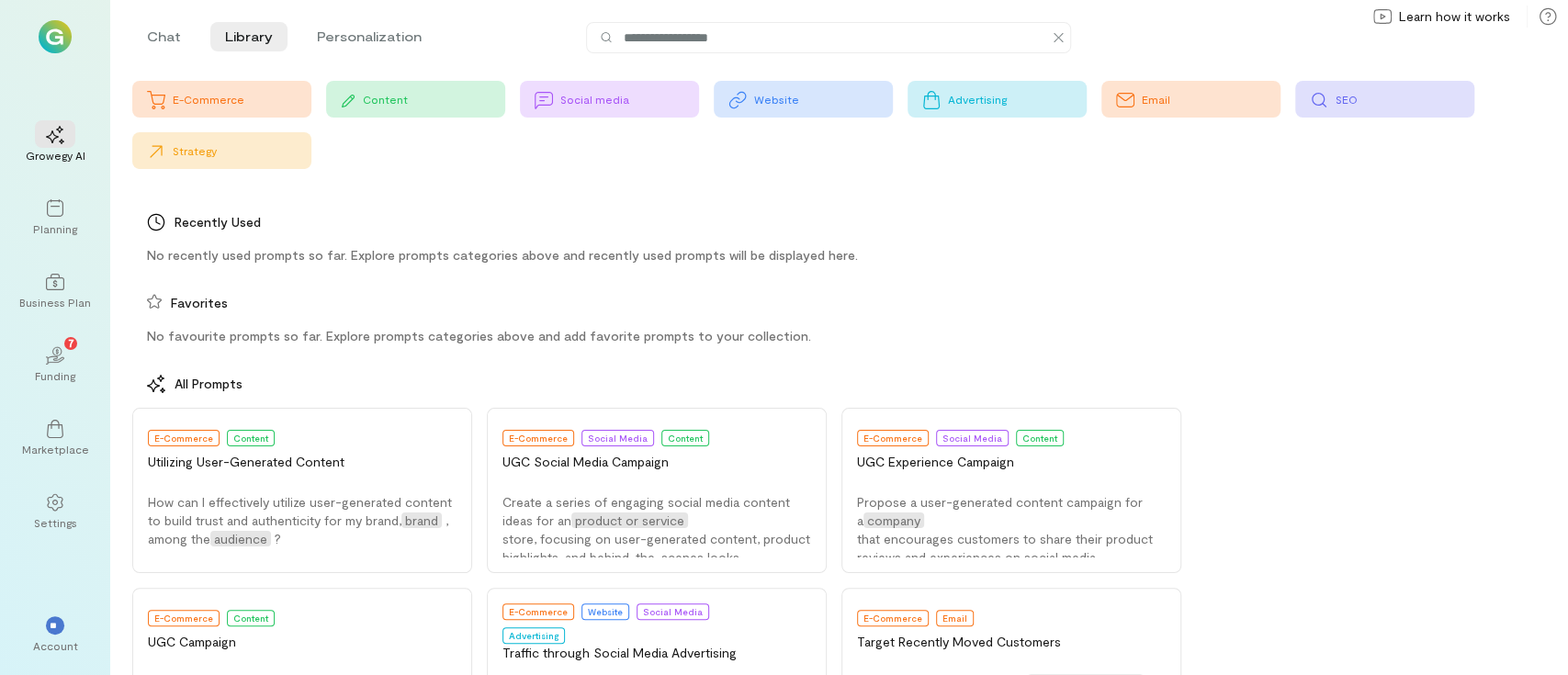
click at [219, 154] on div "Strategy" at bounding box center [242, 151] width 139 height 15
